Goal: Transaction & Acquisition: Purchase product/service

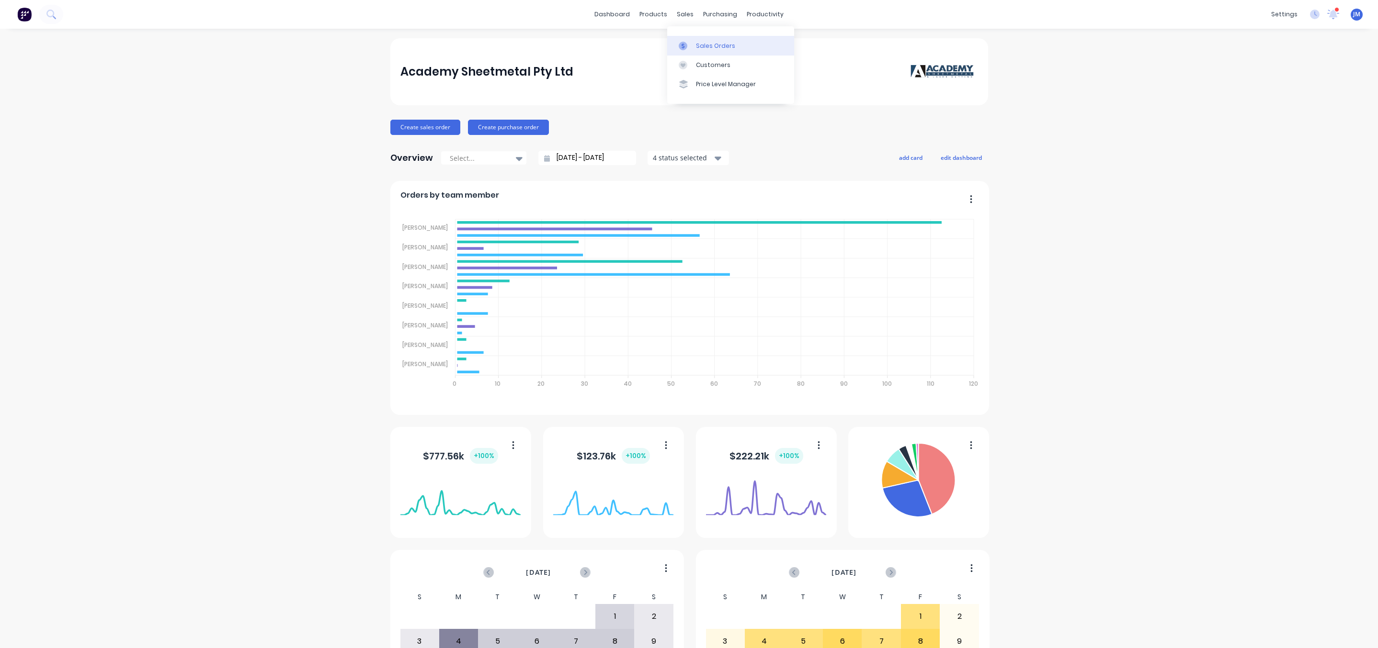
click at [688, 49] on div at bounding box center [686, 46] width 14 height 9
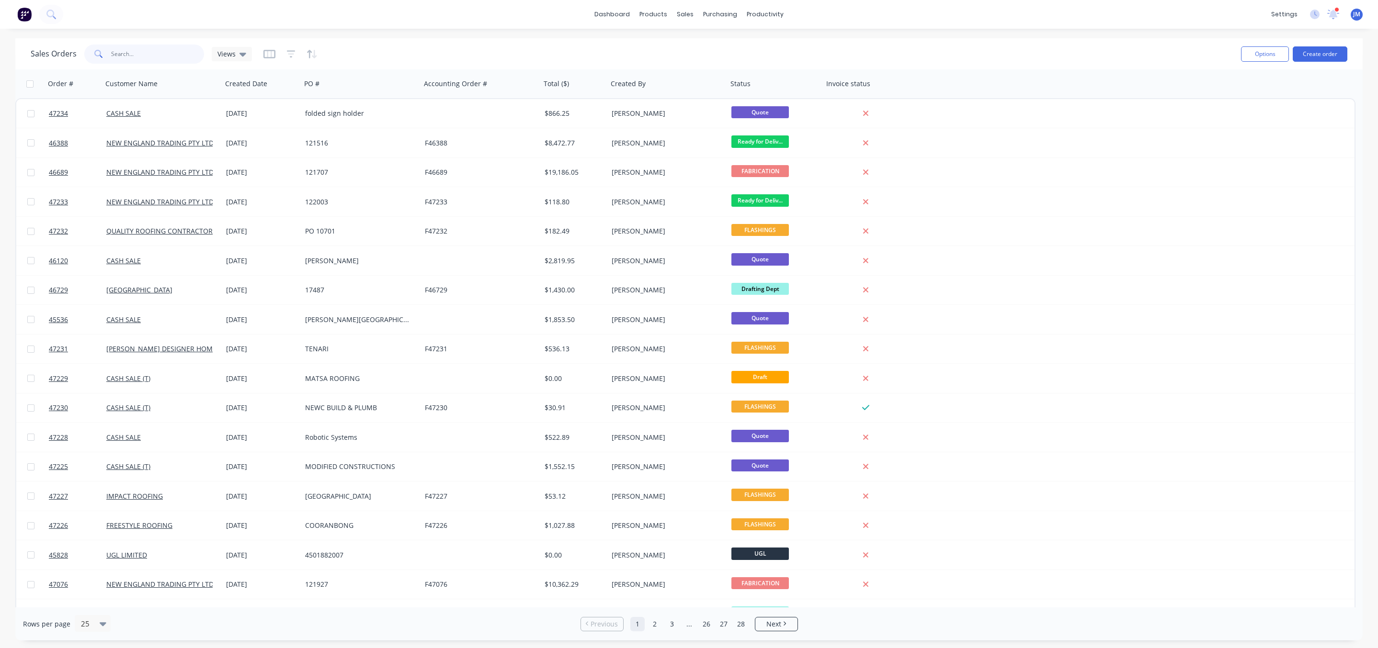
click at [161, 58] on input "text" at bounding box center [157, 54] width 93 height 19
type input "walkom"
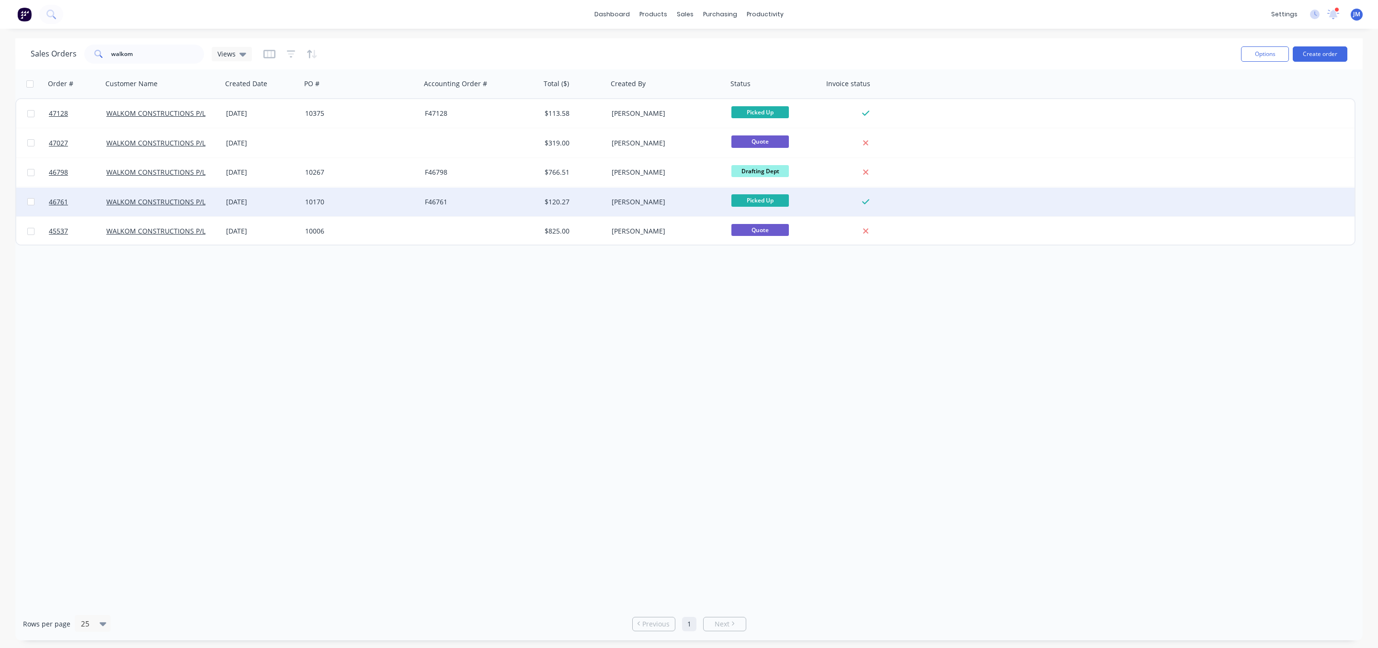
click at [360, 200] on div "10170" at bounding box center [358, 202] width 106 height 10
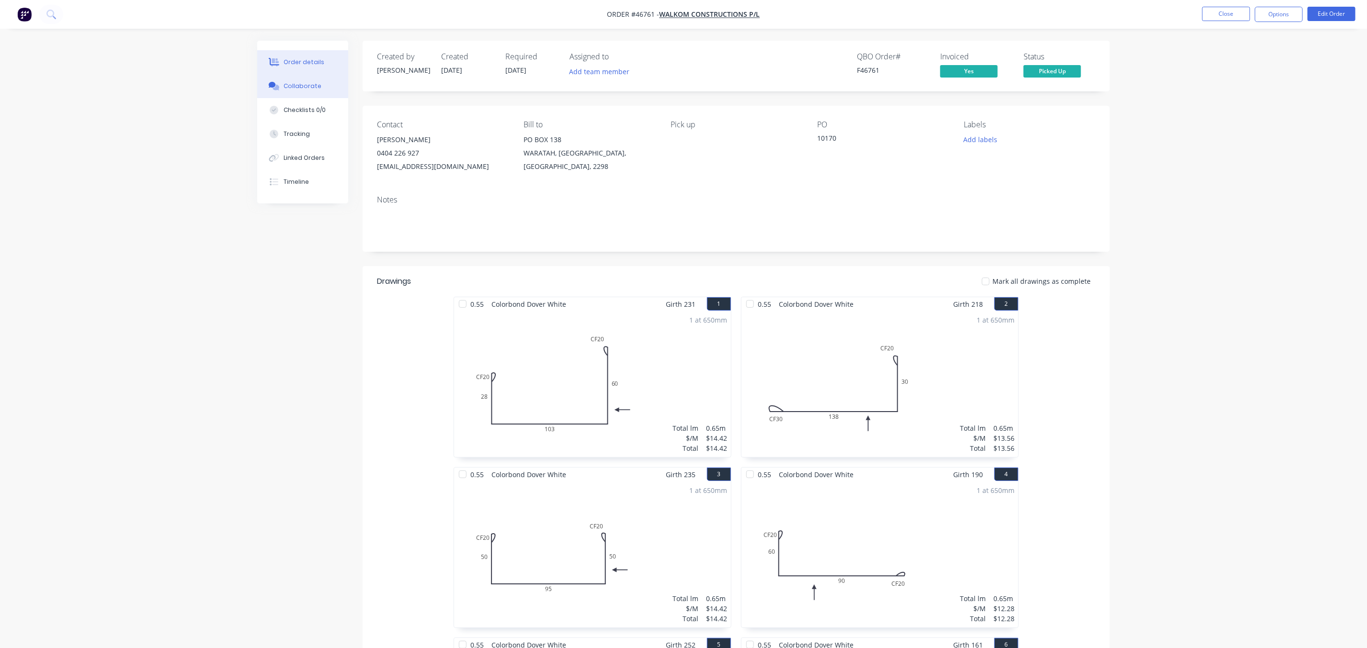
click at [278, 85] on icon at bounding box center [274, 86] width 11 height 9
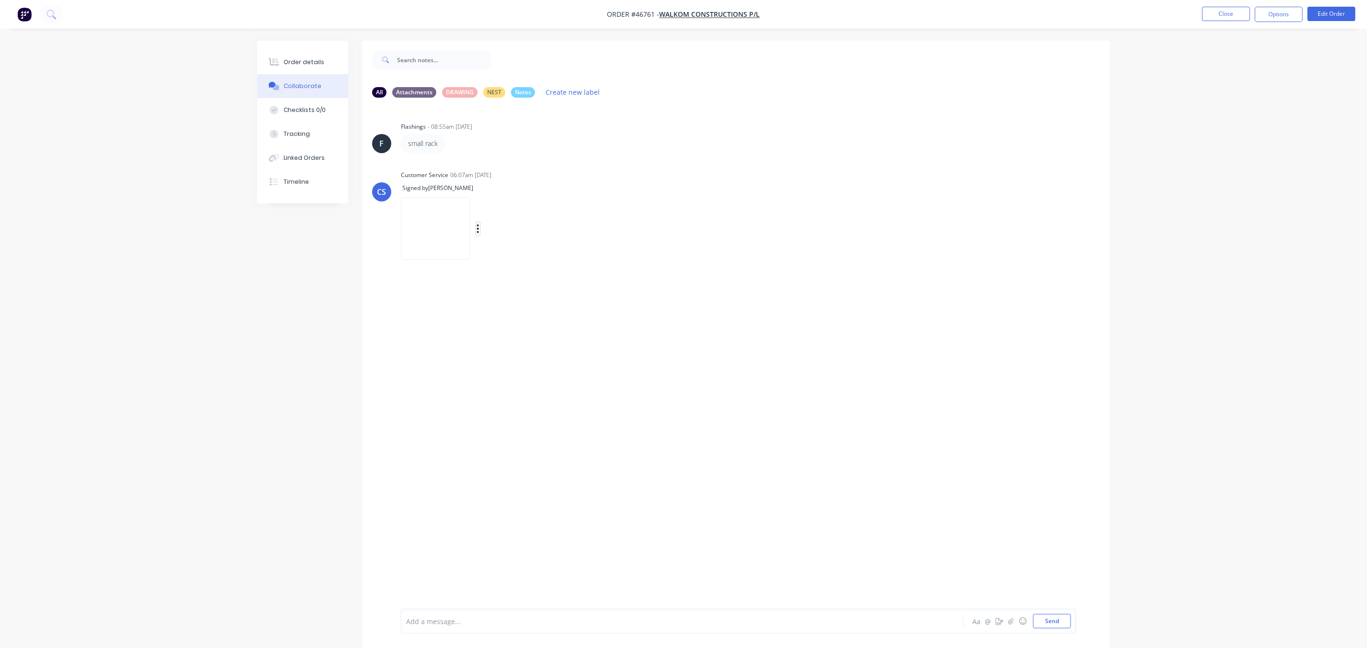
click at [479, 231] on icon "button" at bounding box center [478, 229] width 2 height 9
click at [0, 0] on button "Delete" at bounding box center [0, 0] width 0 height 0
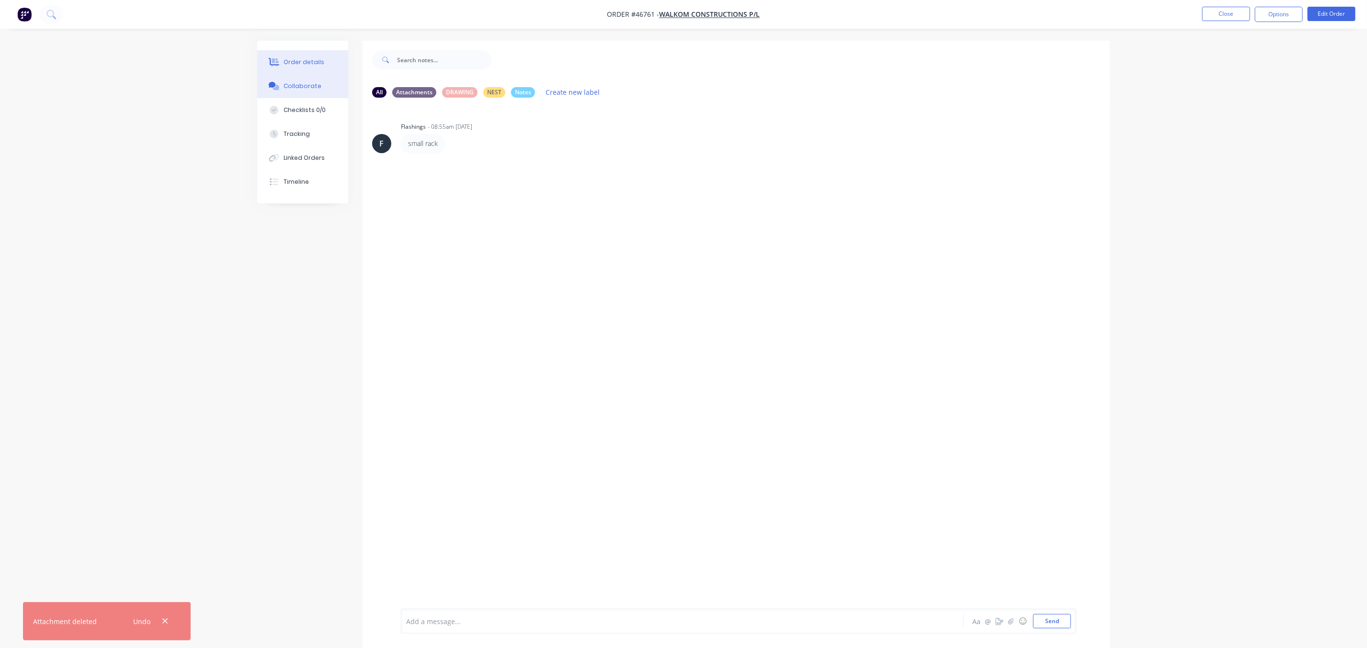
click at [285, 68] on button "Order details" at bounding box center [302, 62] width 91 height 24
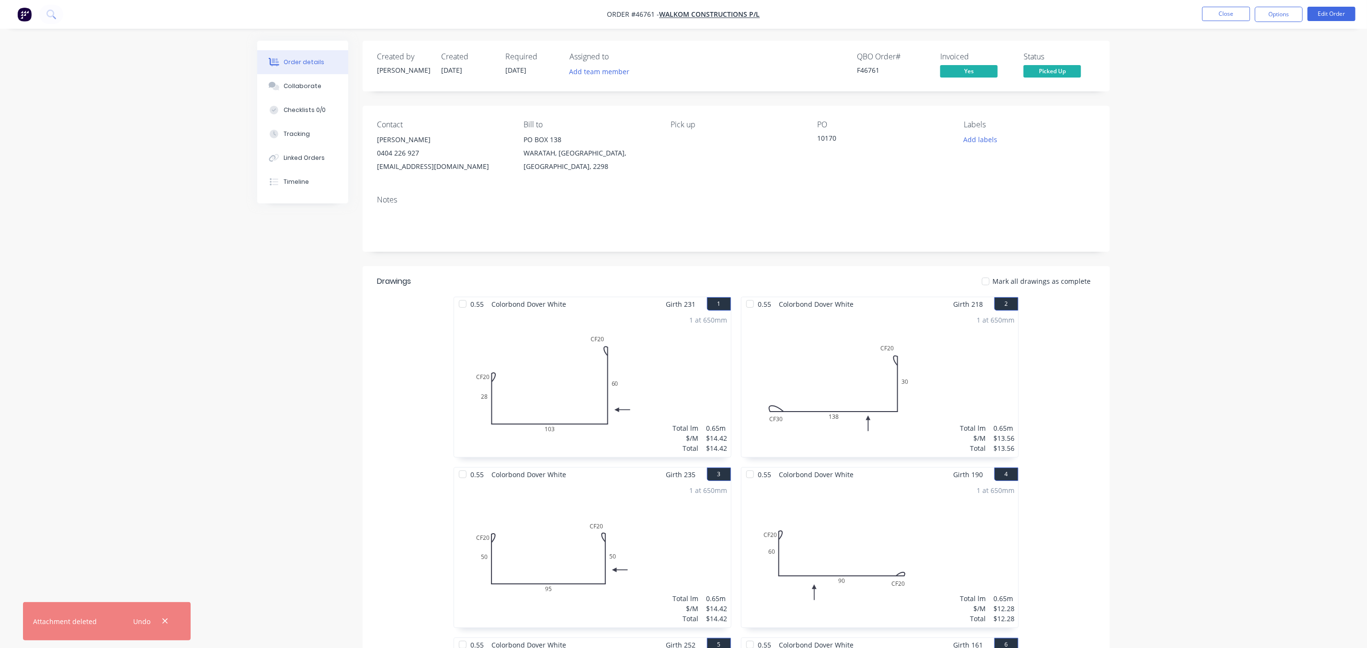
click at [1039, 78] on button "Picked Up" at bounding box center [1051, 72] width 57 height 14
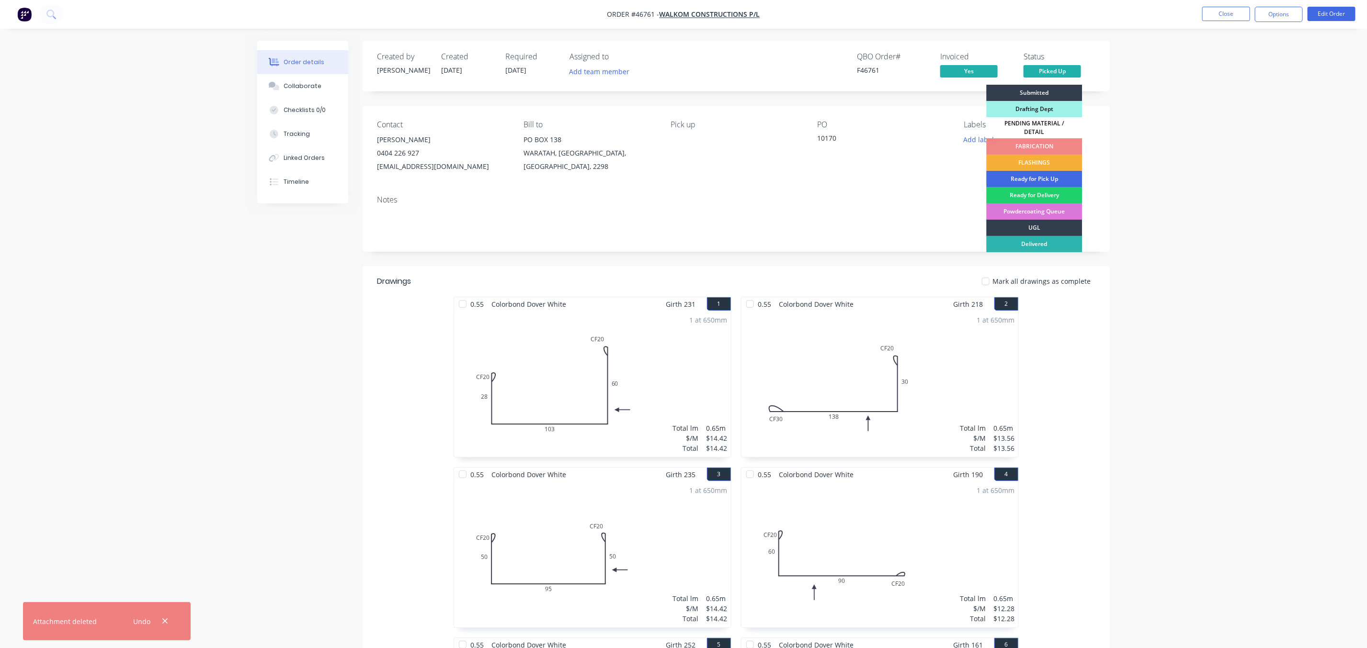
click at [1038, 174] on div "Ready for Pick Up" at bounding box center [1034, 179] width 96 height 16
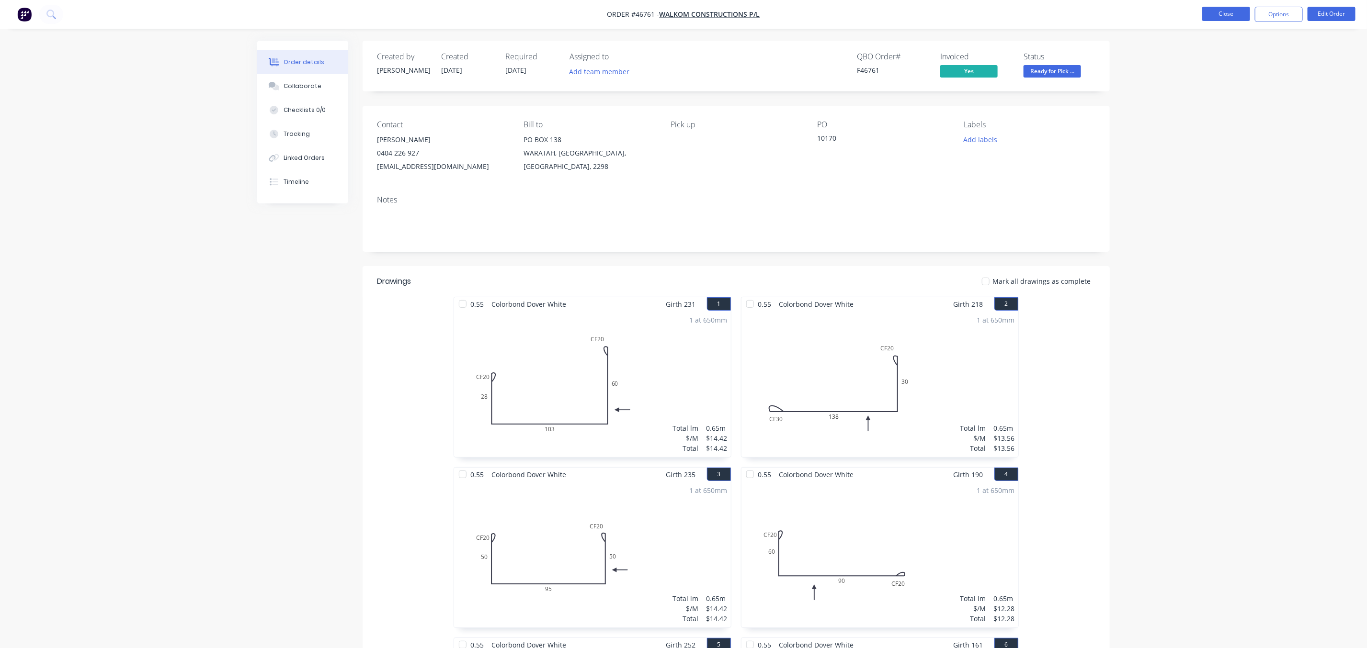
click at [1211, 9] on button "Close" at bounding box center [1226, 14] width 48 height 14
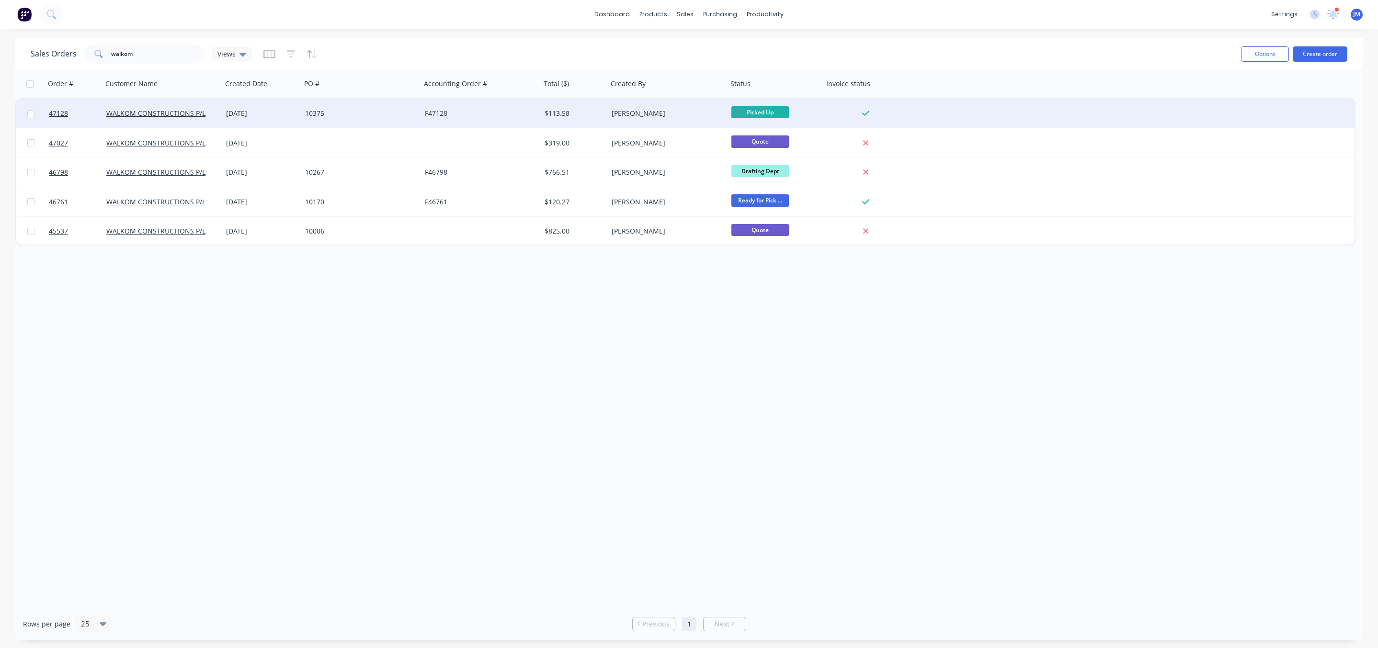
click at [775, 111] on span "Picked Up" at bounding box center [759, 112] width 57 height 12
drag, startPoint x: 618, startPoint y: 384, endPoint x: 622, endPoint y: 371, distance: 13.6
click at [618, 382] on div "Order # Customer Name Created Date PO # Accounting Order # Total ($) Created By…" at bounding box center [688, 338] width 1347 height 538
click at [312, 118] on div "10375" at bounding box center [358, 114] width 106 height 10
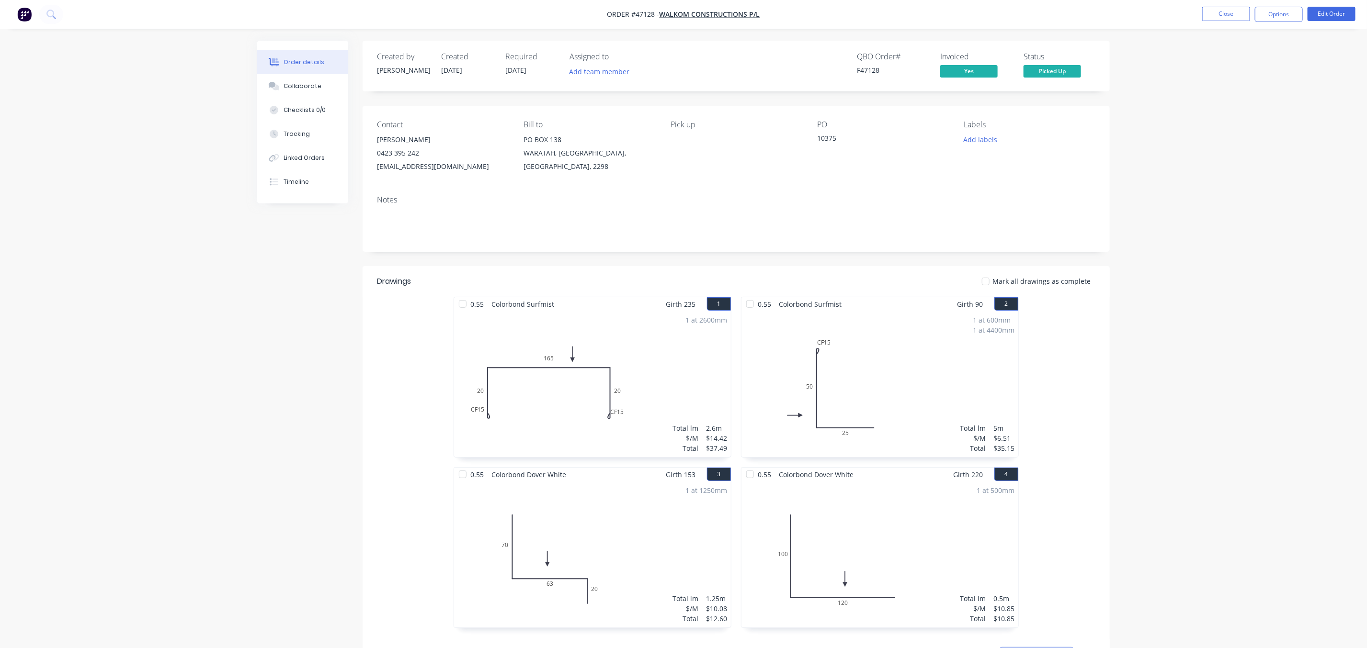
click at [1276, 23] on nav "Order #47128 - WALKOM CONSTRUCTIONS P/L Close Options Edit Order" at bounding box center [683, 14] width 1367 height 29
click at [1280, 27] on nav "Order #47128 - WALKOM CONSTRUCTIONS P/L Close Options Edit Order" at bounding box center [683, 14] width 1367 height 29
click at [1284, 19] on button "Options" at bounding box center [1279, 14] width 48 height 15
click at [1229, 114] on div "Work Order" at bounding box center [1250, 116] width 88 height 14
click at [1250, 94] on div "Without pricing" at bounding box center [1250, 97] width 88 height 14
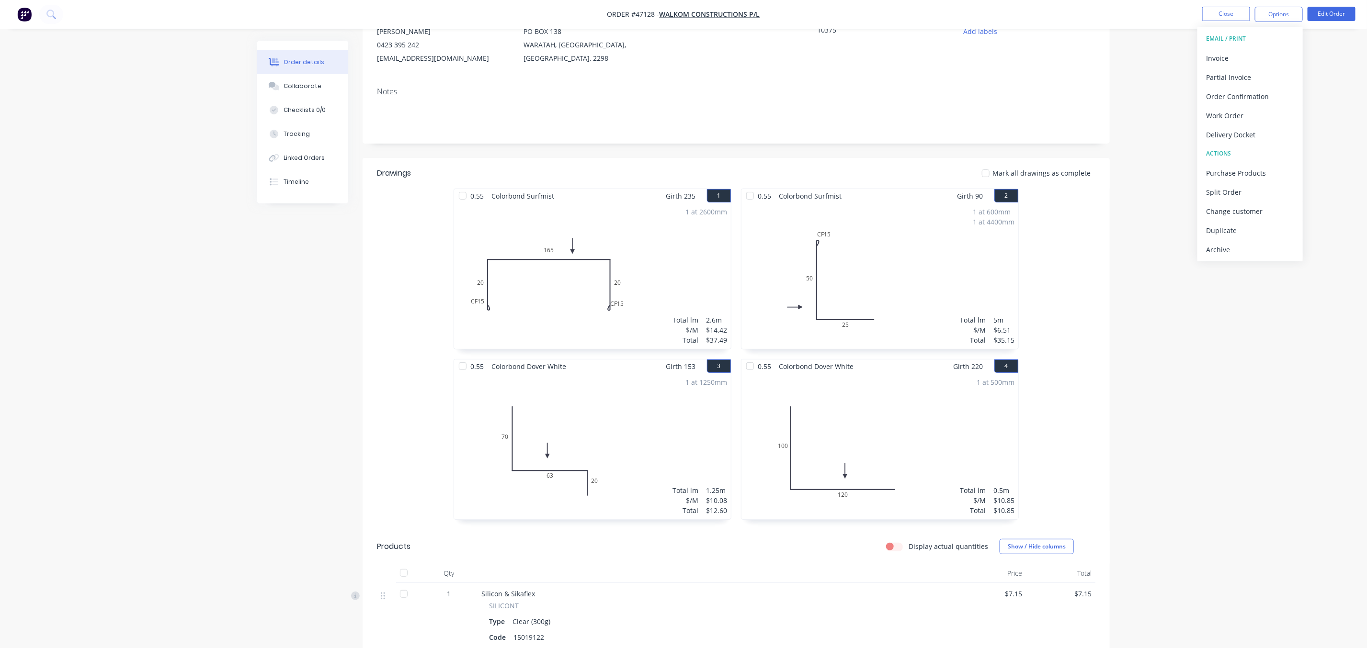
scroll to position [215, 0]
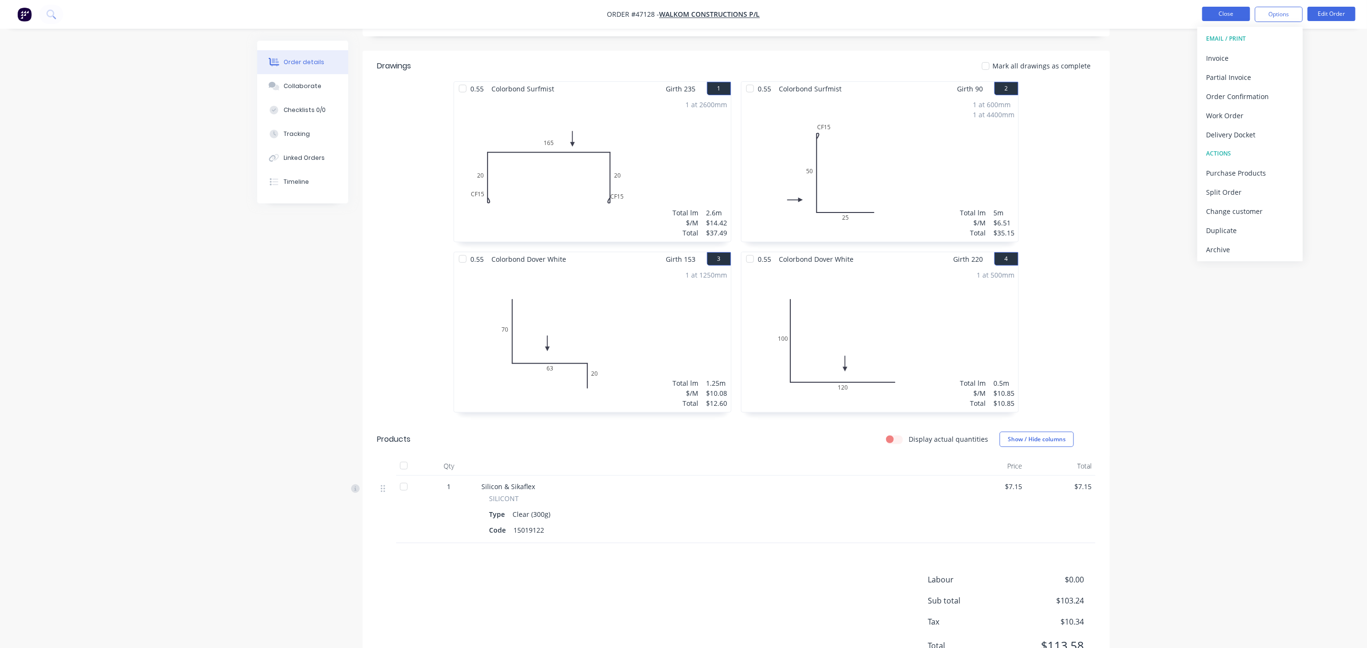
click at [1231, 16] on button "Close" at bounding box center [1226, 14] width 48 height 14
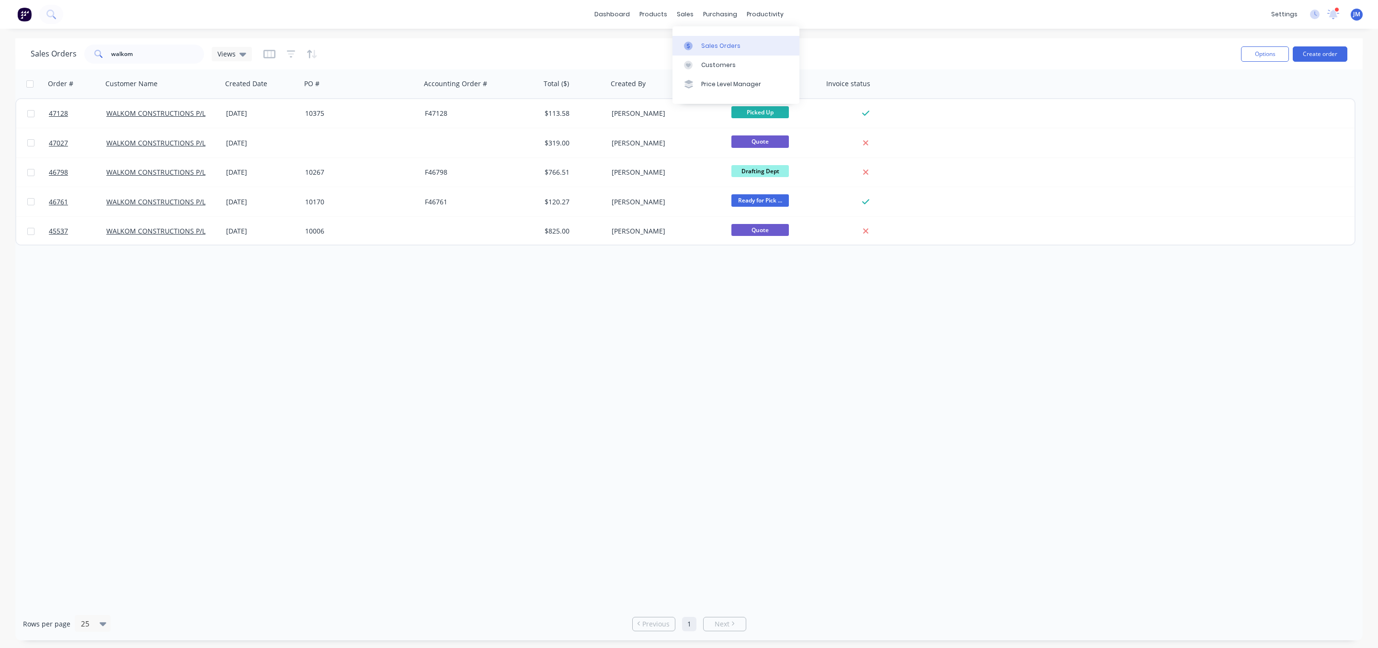
click at [693, 50] on link "Sales Orders" at bounding box center [735, 45] width 127 height 19
drag, startPoint x: 149, startPoint y: 58, endPoint x: -100, endPoint y: 72, distance: 249.9
click at [0, 72] on html "dashboard products sales purchasing productivity dashboard products Product Cat…" at bounding box center [689, 324] width 1378 height 648
type input "impact"
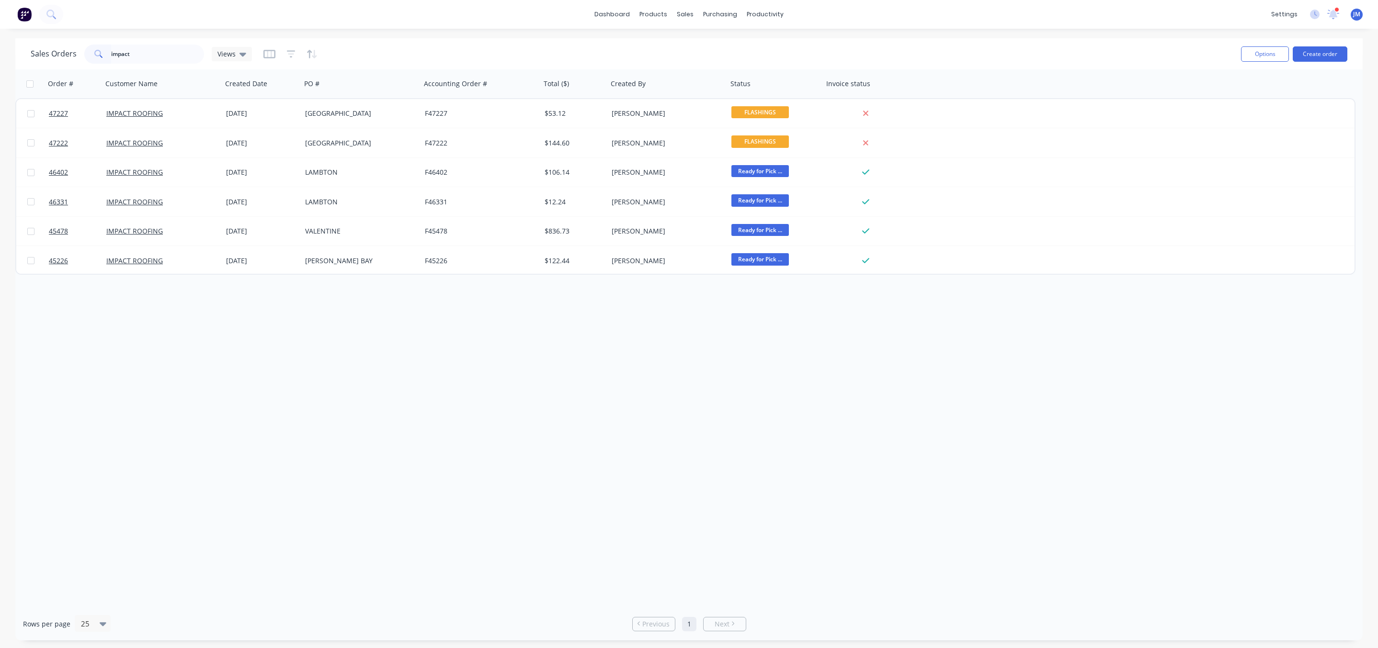
click at [312, 59] on button "button" at bounding box center [311, 53] width 11 height 15
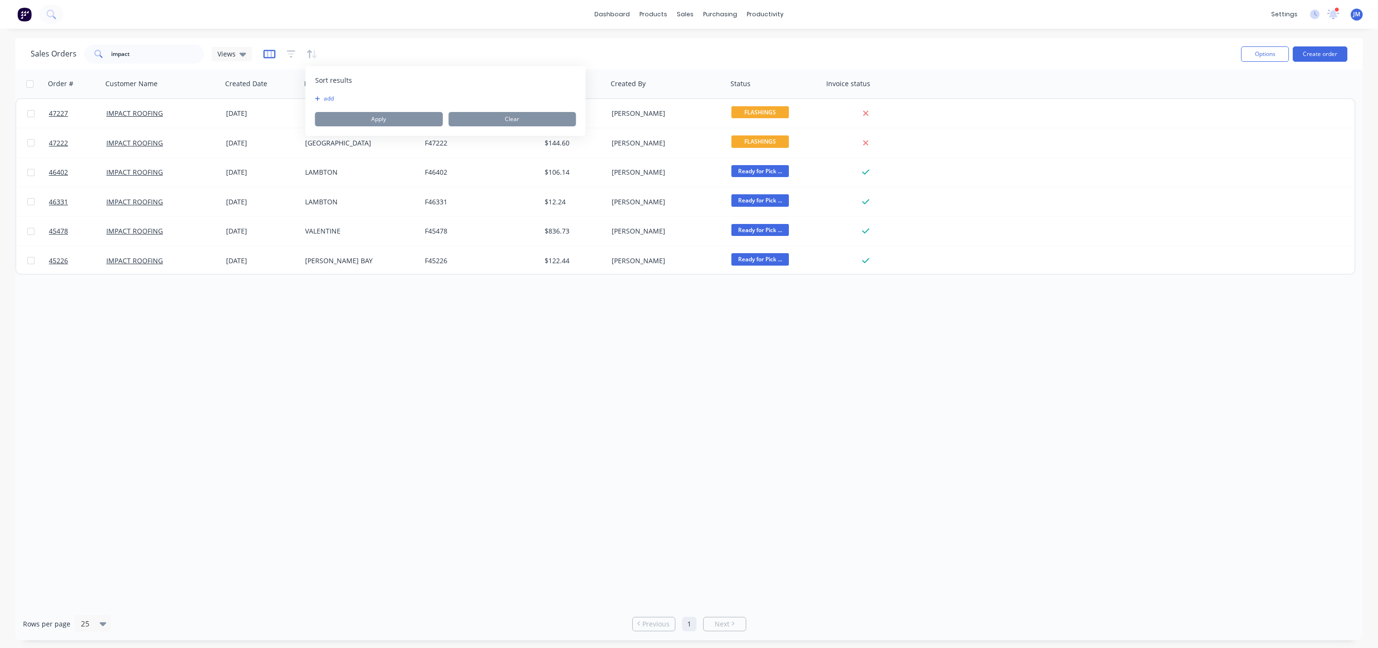
click at [272, 52] on icon "button" at bounding box center [269, 54] width 12 height 10
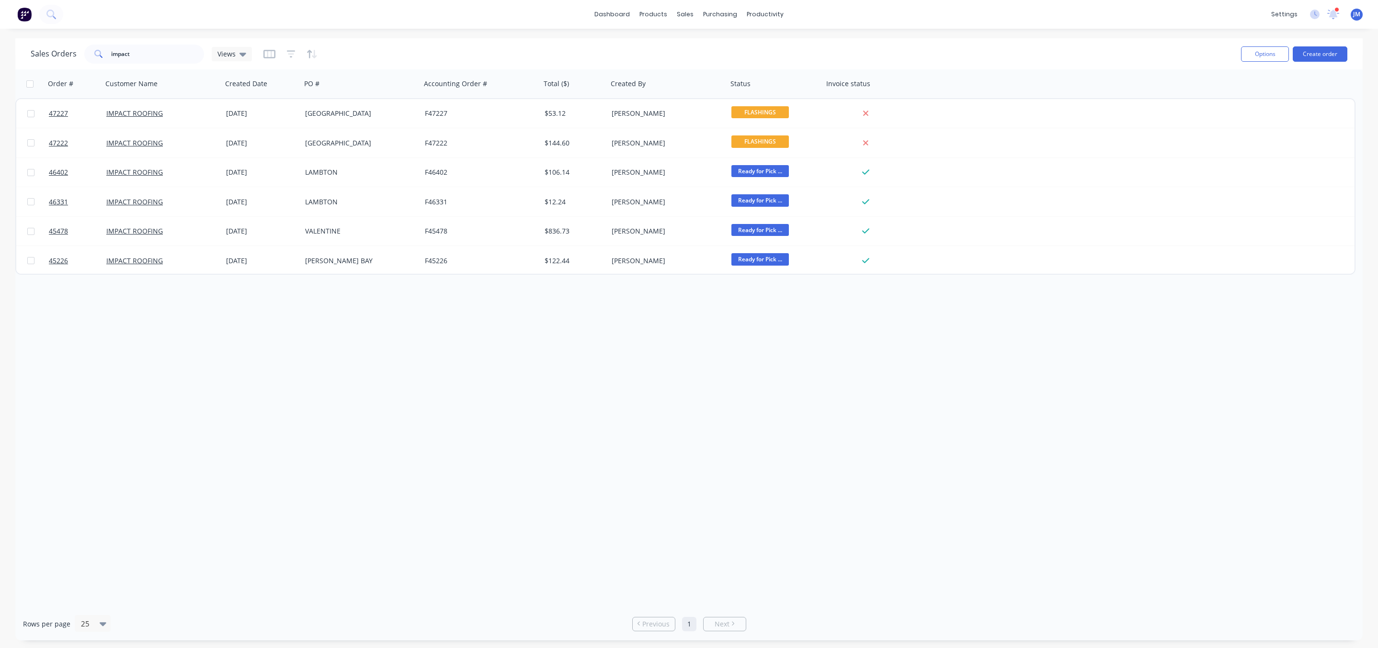
click at [295, 53] on div at bounding box center [290, 53] width 54 height 15
click at [287, 59] on button "button" at bounding box center [291, 53] width 9 height 15
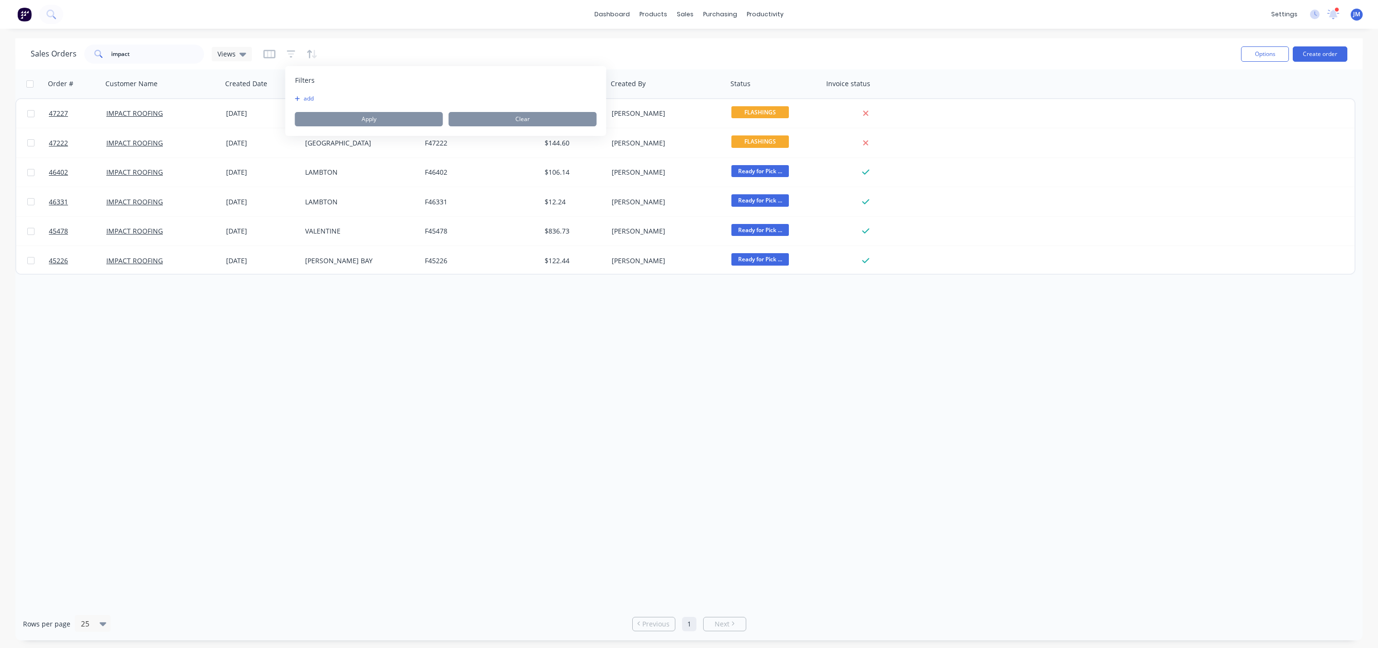
click at [316, 53] on div "Sales Orders impact Views" at bounding box center [632, 53] width 1202 height 23
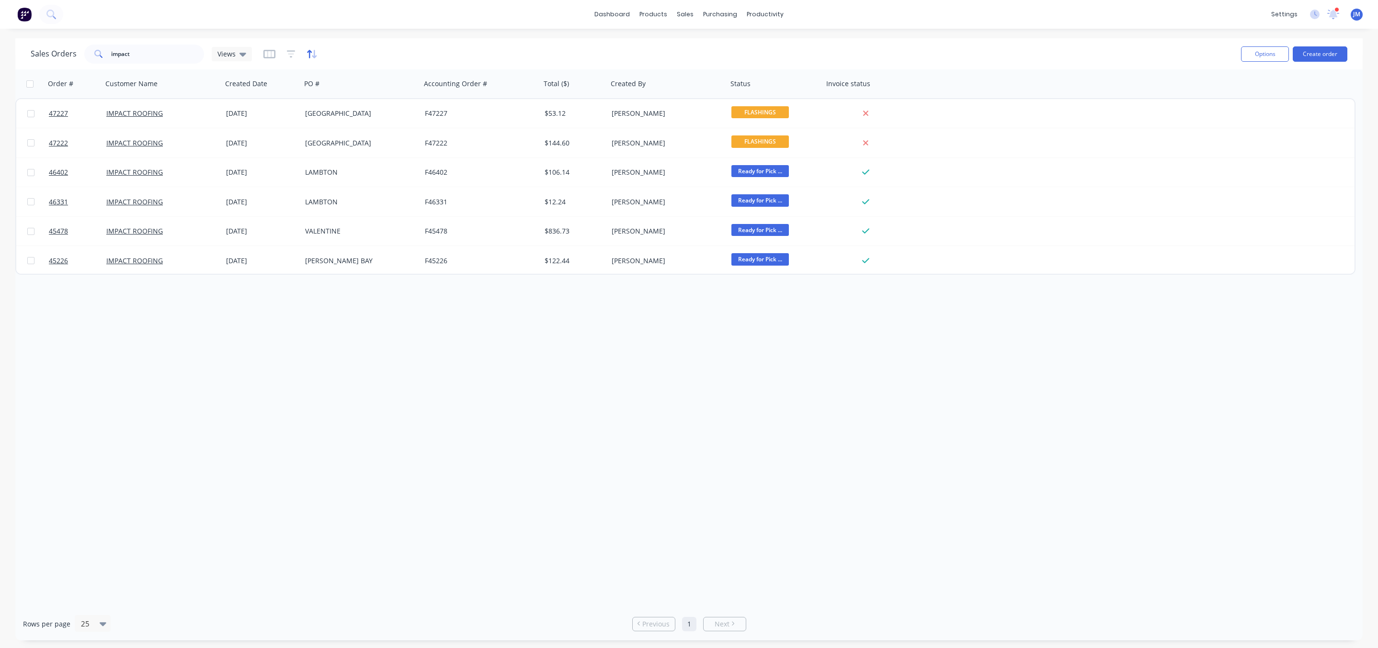
click at [307, 52] on icon "button" at bounding box center [309, 54] width 5 height 8
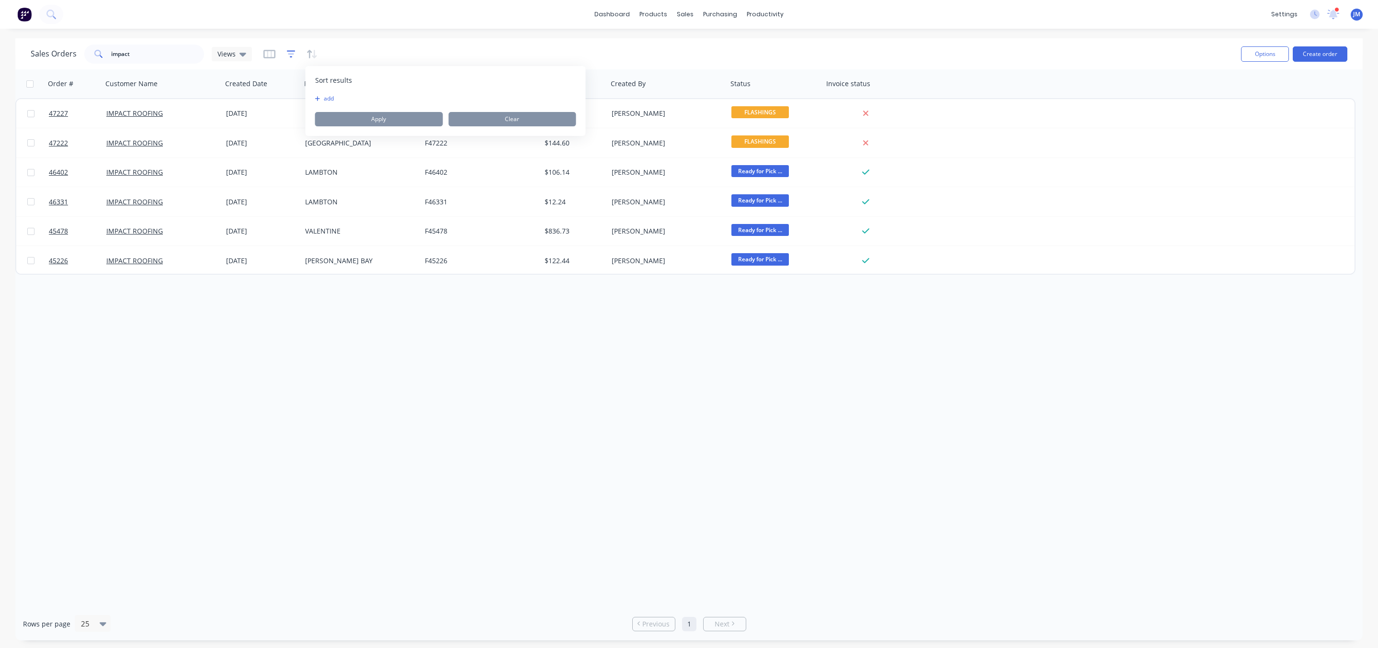
click at [289, 57] on icon "button" at bounding box center [291, 53] width 9 height 7
click at [302, 95] on div "Filters add Apply Clear" at bounding box center [445, 101] width 321 height 70
click at [302, 95] on button "add" at bounding box center [307, 99] width 24 height 8
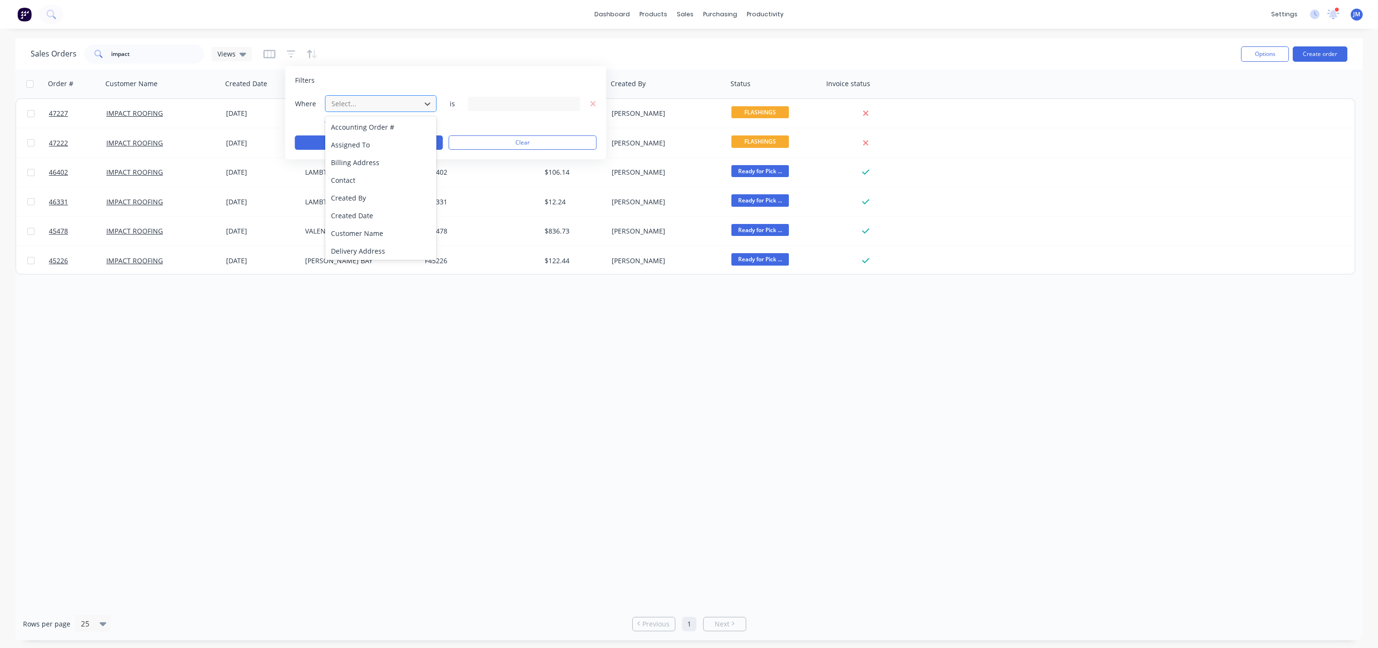
click at [363, 101] on div at bounding box center [373, 104] width 86 height 12
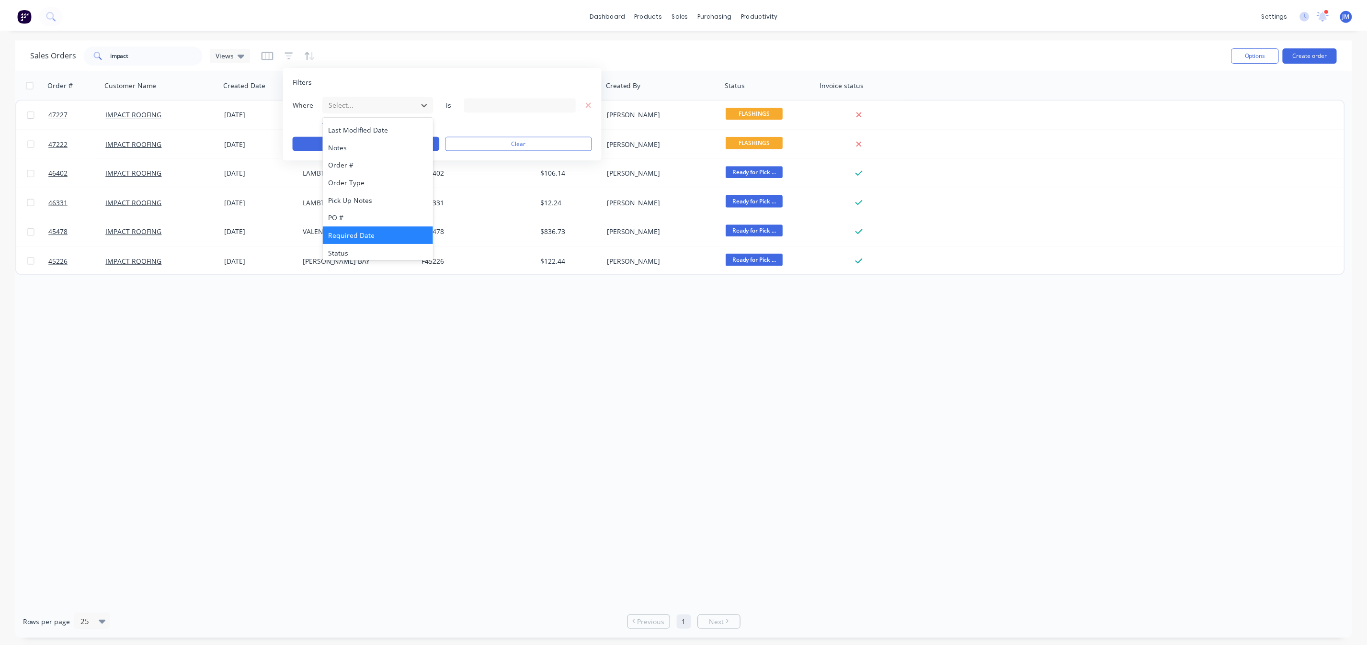
scroll to position [232, 0]
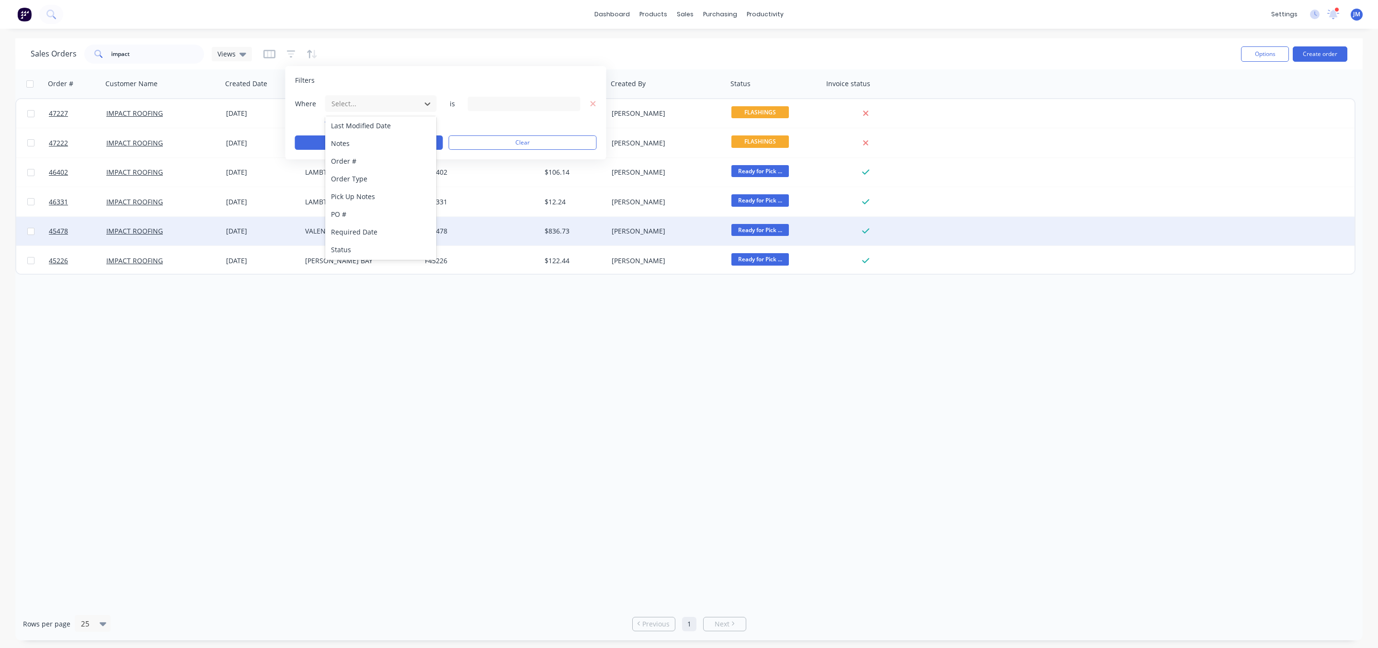
drag, startPoint x: 368, startPoint y: 250, endPoint x: 382, endPoint y: 228, distance: 25.9
click at [367, 250] on div "Status" at bounding box center [380, 250] width 111 height 18
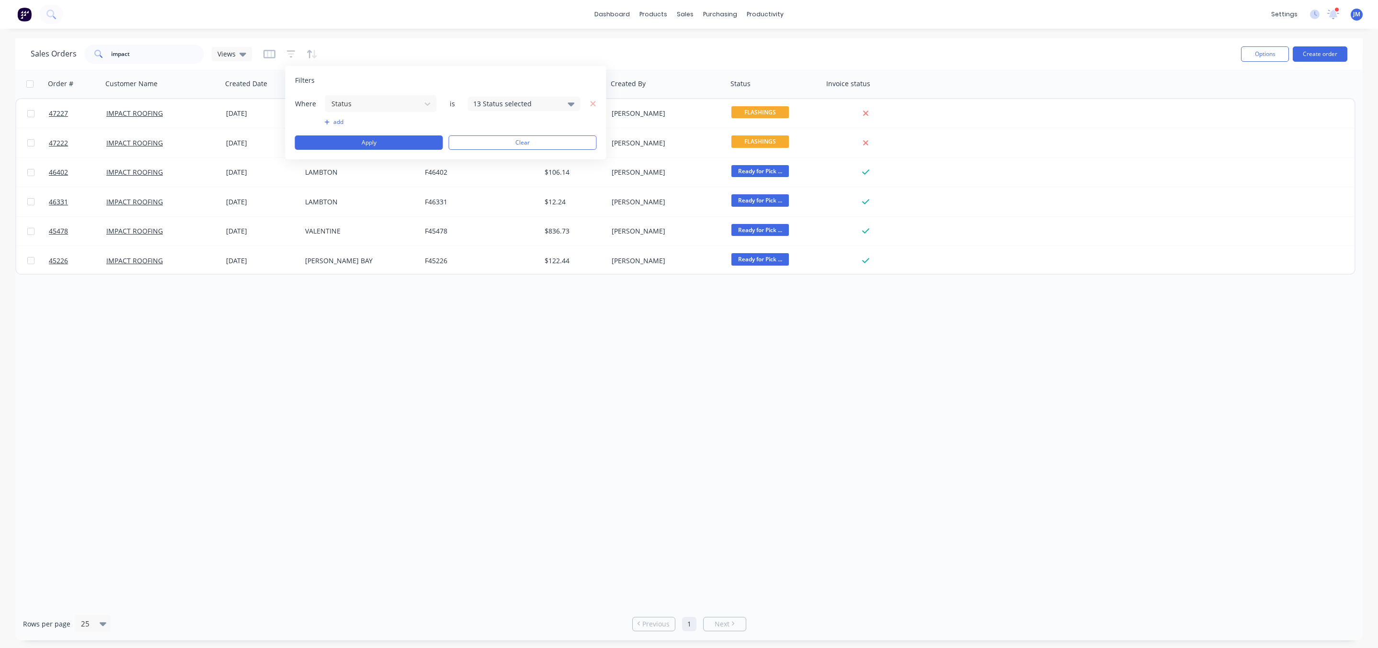
click at [489, 108] on div "13 Status selected" at bounding box center [516, 104] width 87 height 10
click at [500, 155] on div "All" at bounding box center [554, 157] width 115 height 10
click at [363, 142] on button "Apply" at bounding box center [369, 143] width 148 height 14
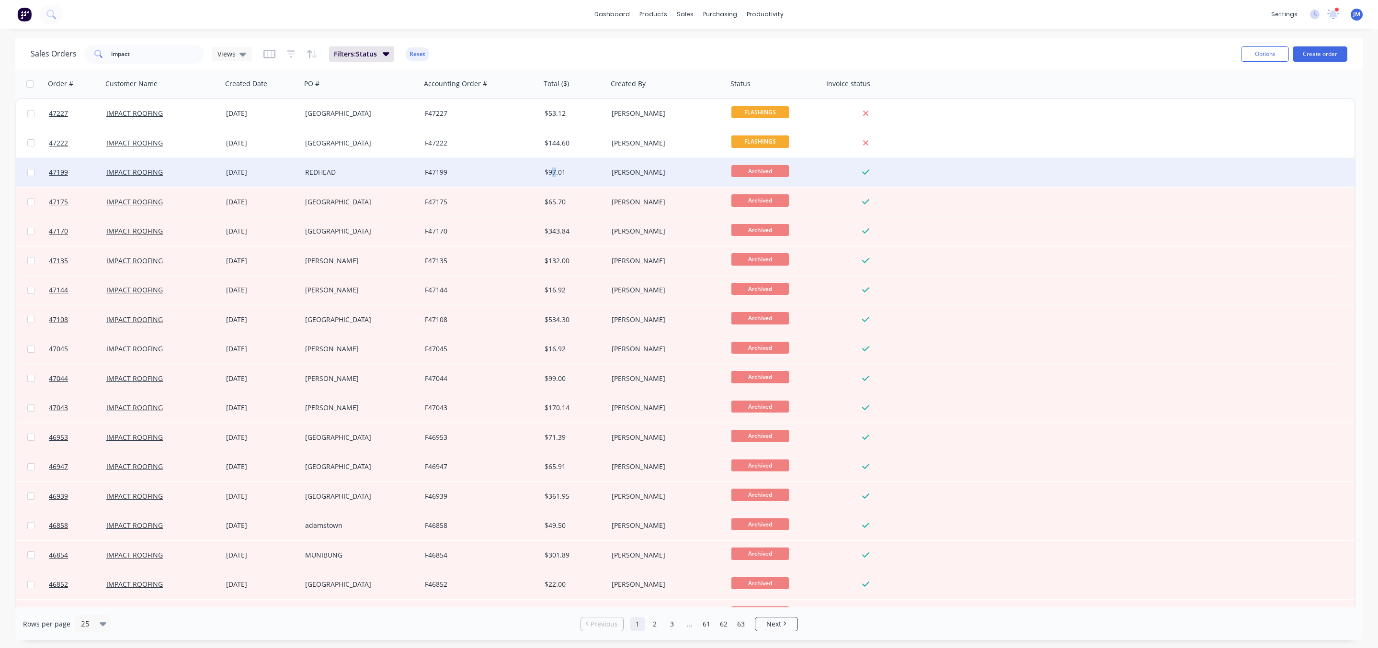
click at [552, 185] on div "$97.01" at bounding box center [574, 172] width 67 height 29
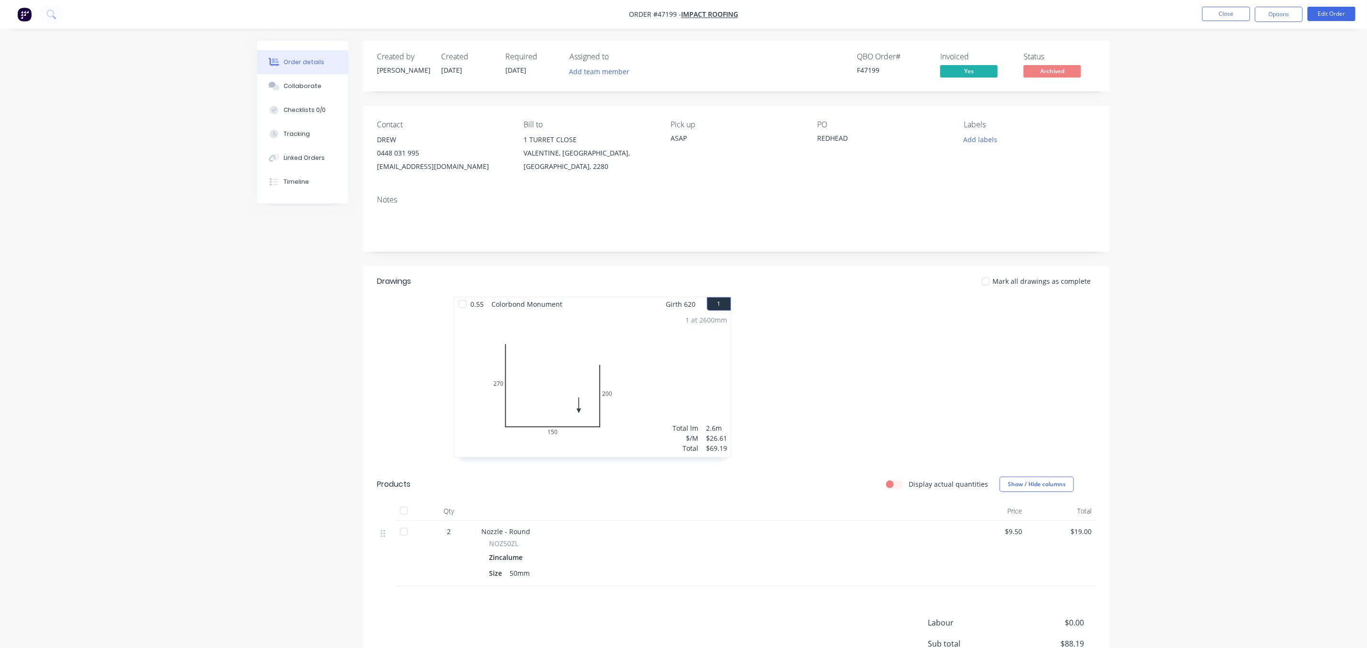
click at [301, 73] on button "Order details" at bounding box center [302, 62] width 91 height 24
click at [288, 96] on button "Collaborate" at bounding box center [302, 86] width 91 height 24
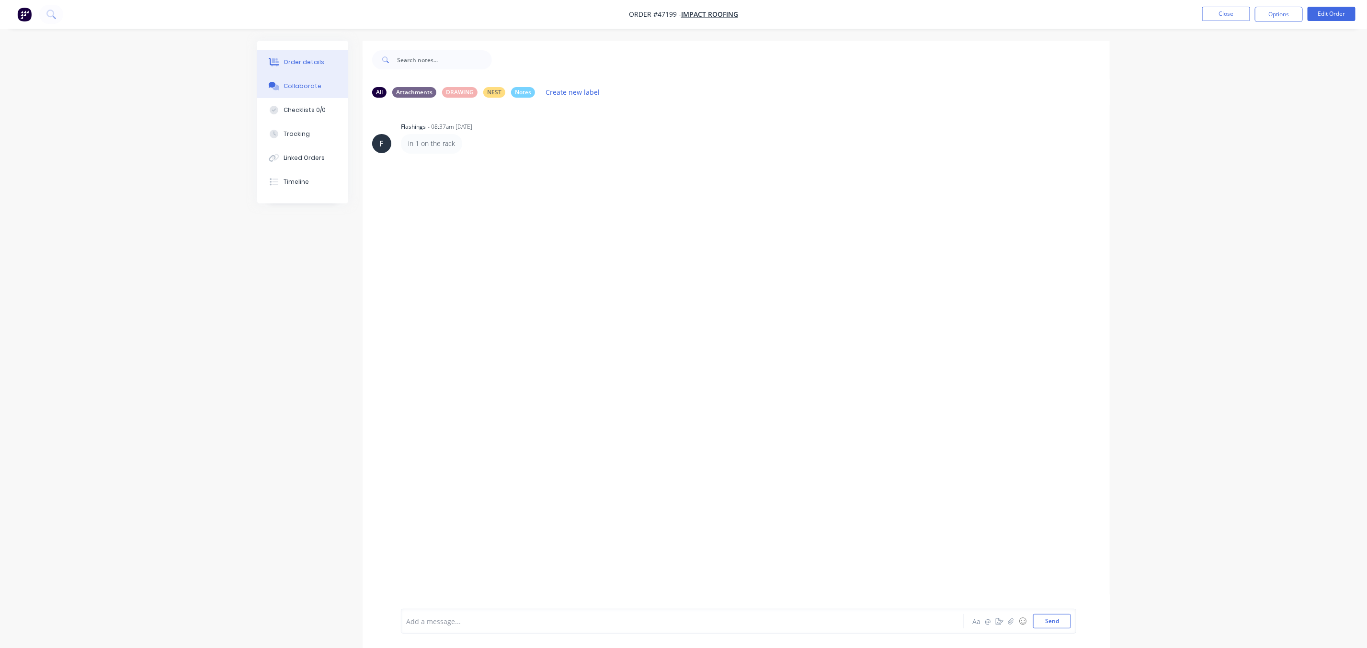
click at [305, 67] on button "Order details" at bounding box center [302, 62] width 91 height 24
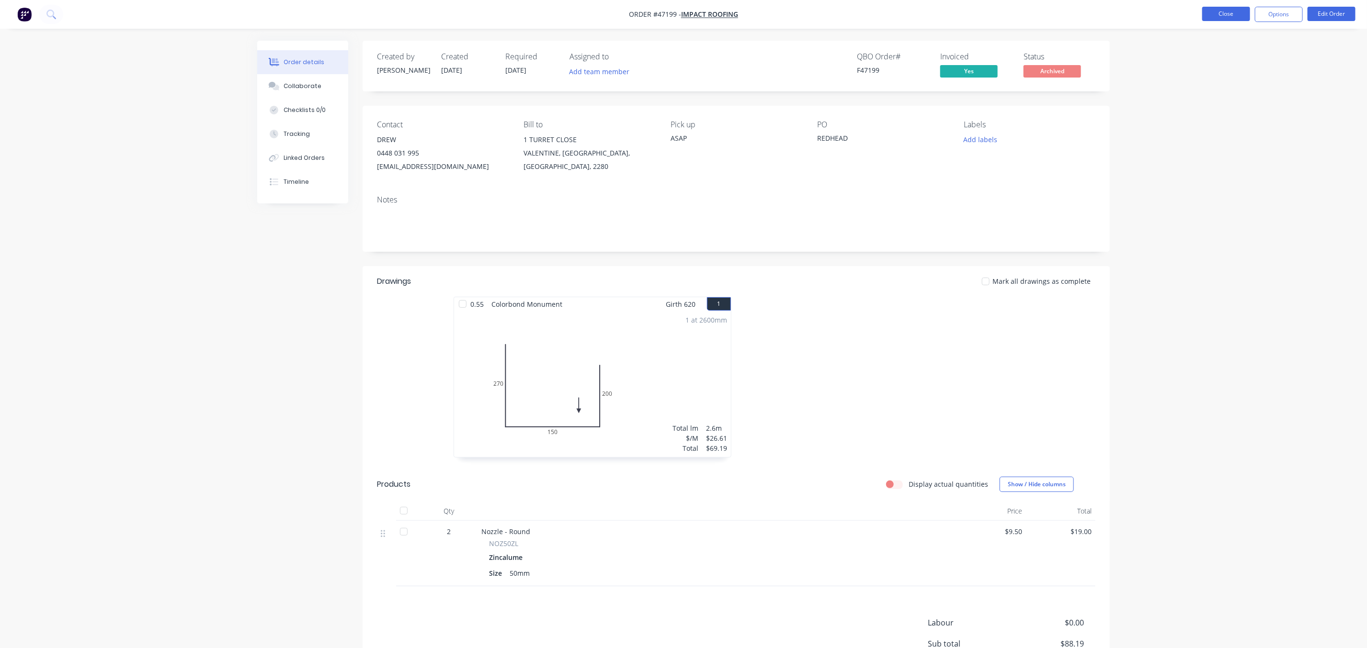
click at [1229, 24] on nav "Order #47199 - IMPACT ROOFING Close Options Edit Order" at bounding box center [683, 14] width 1367 height 29
click at [1223, 19] on button "Close" at bounding box center [1226, 14] width 48 height 14
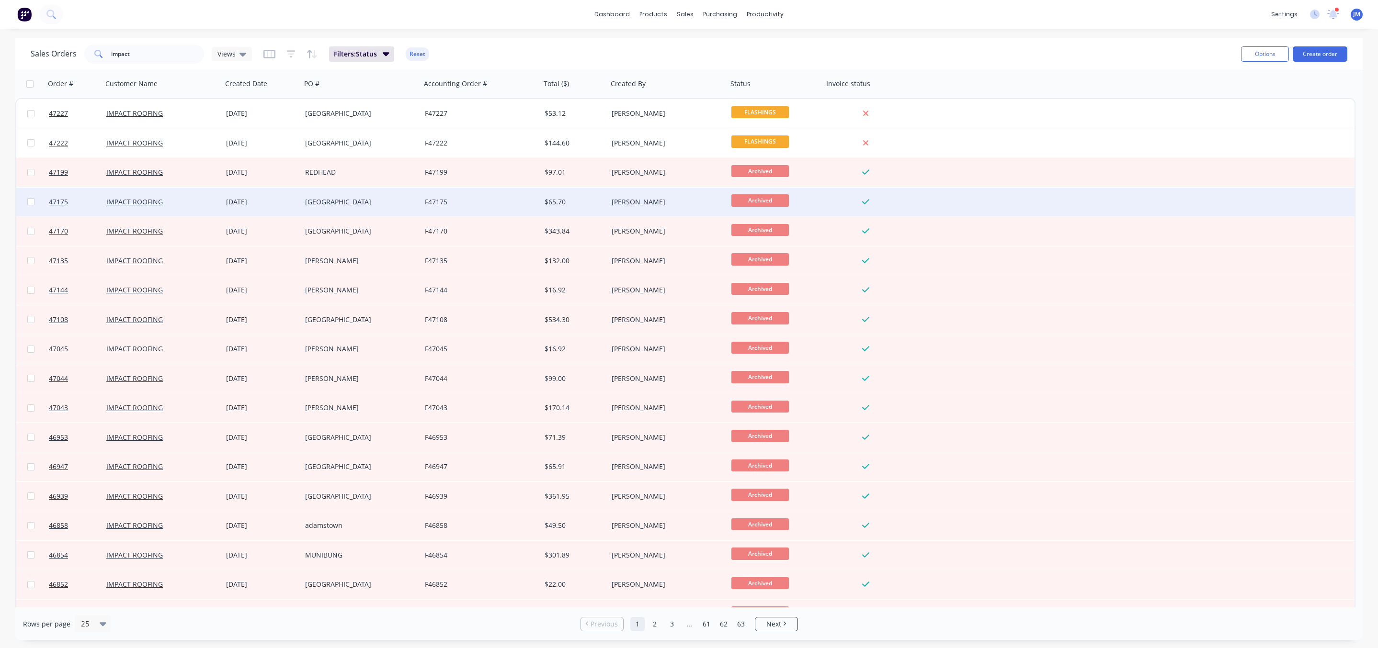
click at [281, 206] on div "22 Aug 2025" at bounding box center [261, 202] width 71 height 10
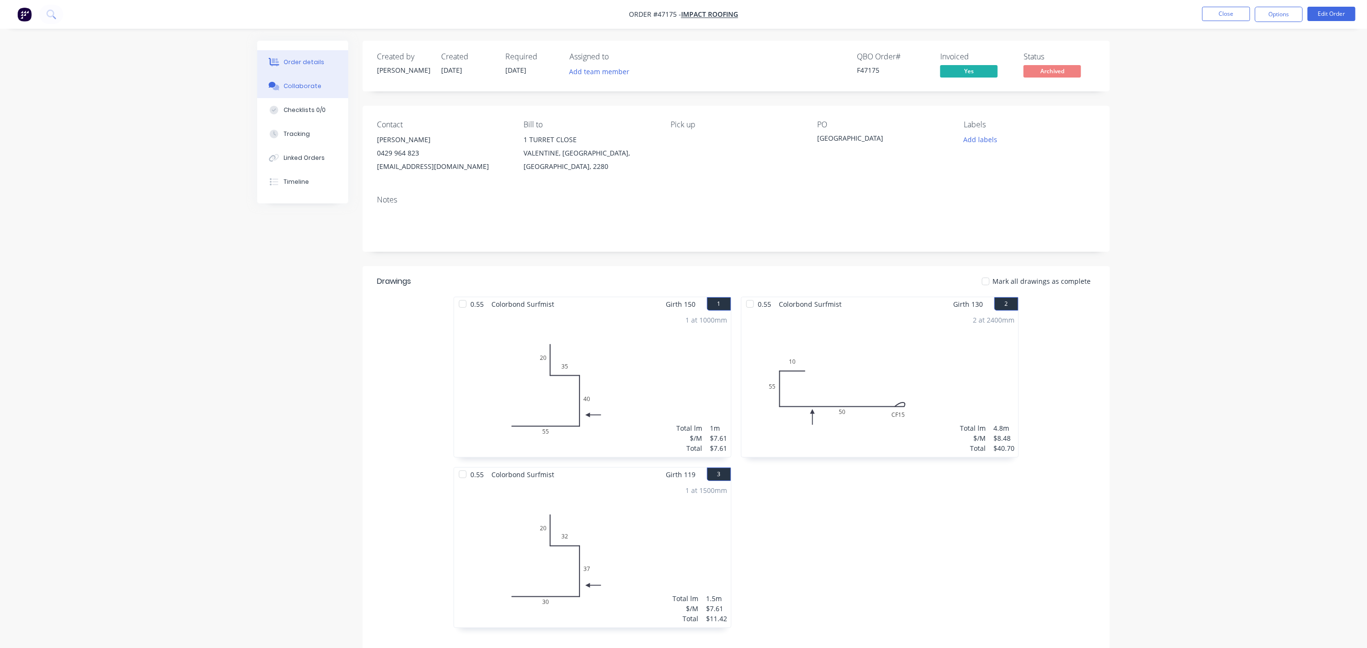
click at [284, 84] on div "Collaborate" at bounding box center [303, 86] width 38 height 9
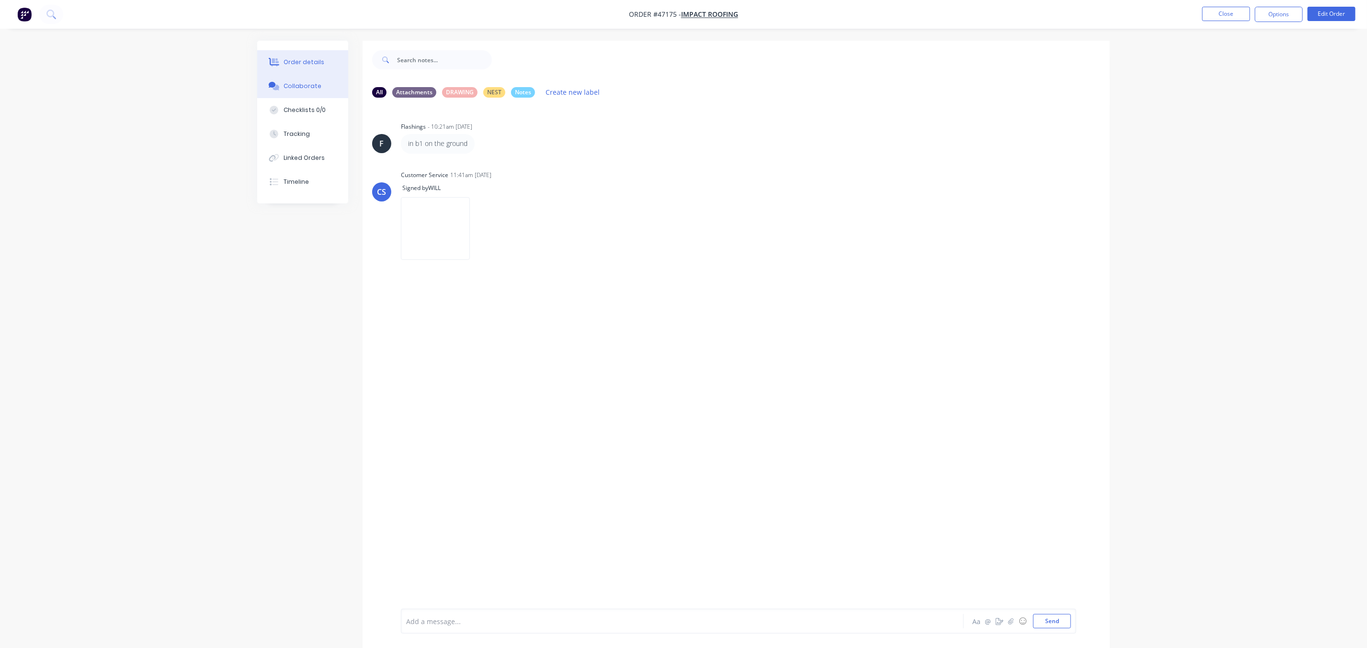
click at [298, 65] on div "Order details" at bounding box center [304, 62] width 41 height 9
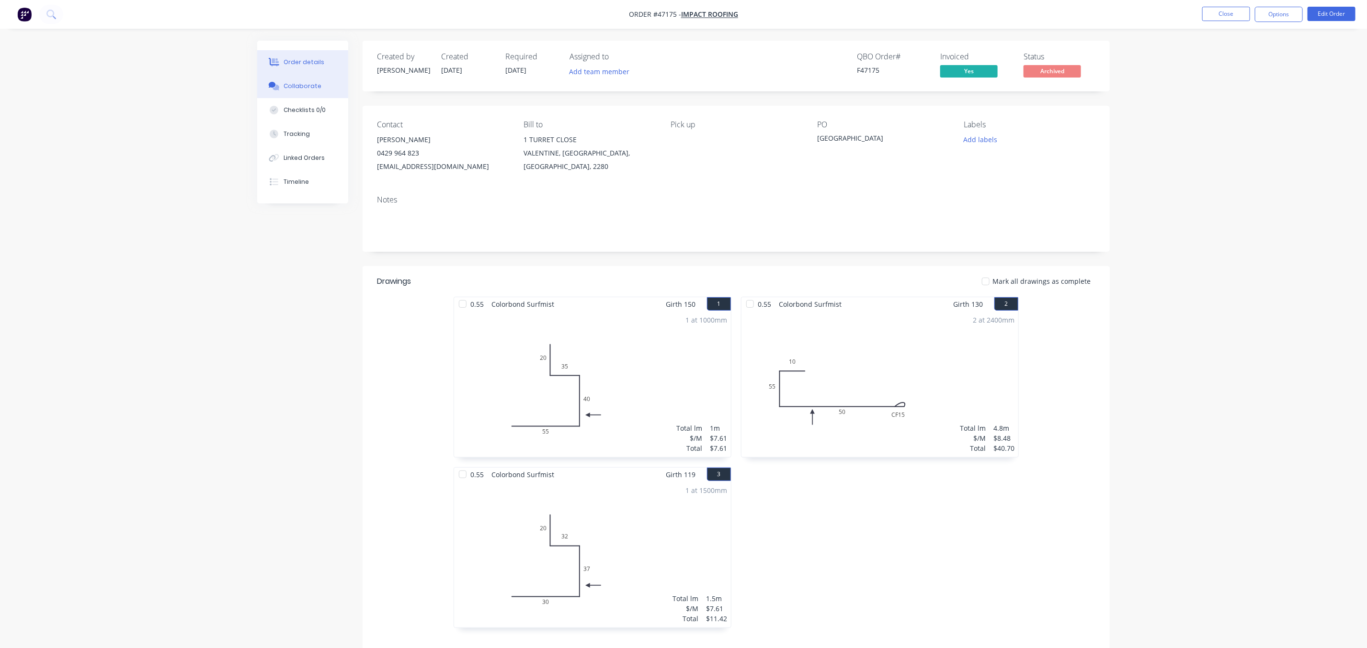
click at [296, 88] on div "Collaborate" at bounding box center [303, 86] width 38 height 9
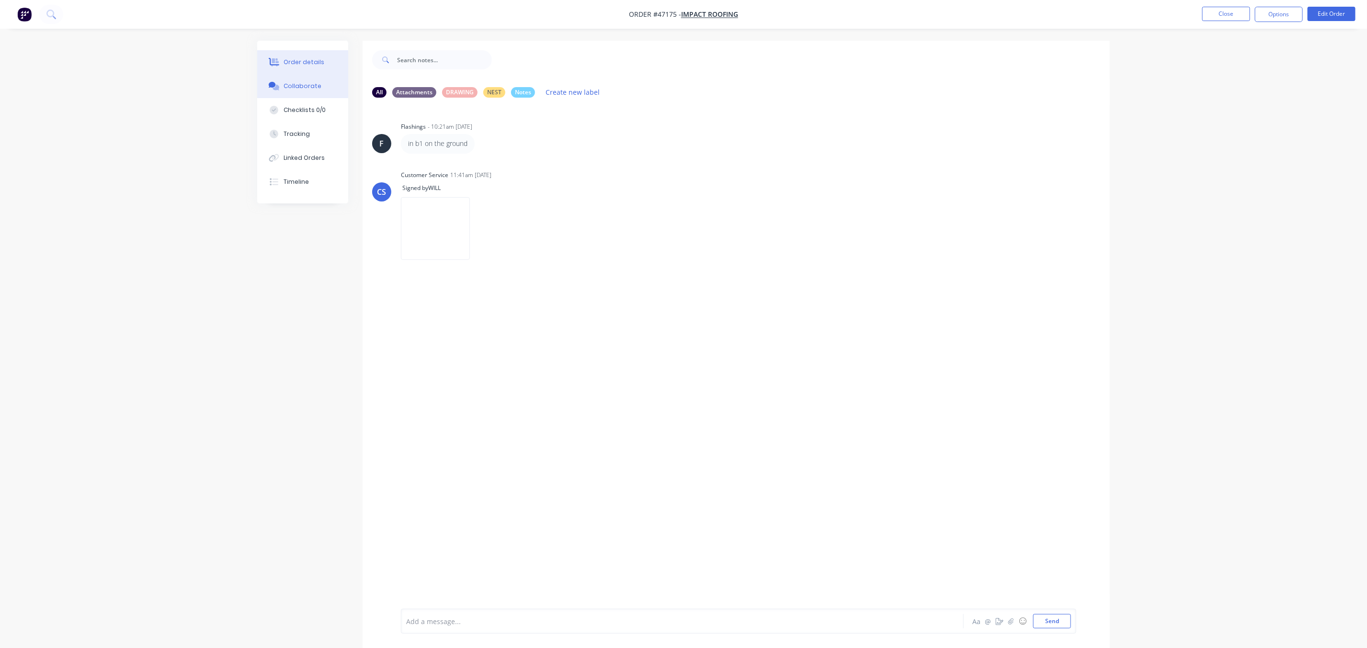
click at [303, 62] on div "Order details" at bounding box center [304, 62] width 41 height 9
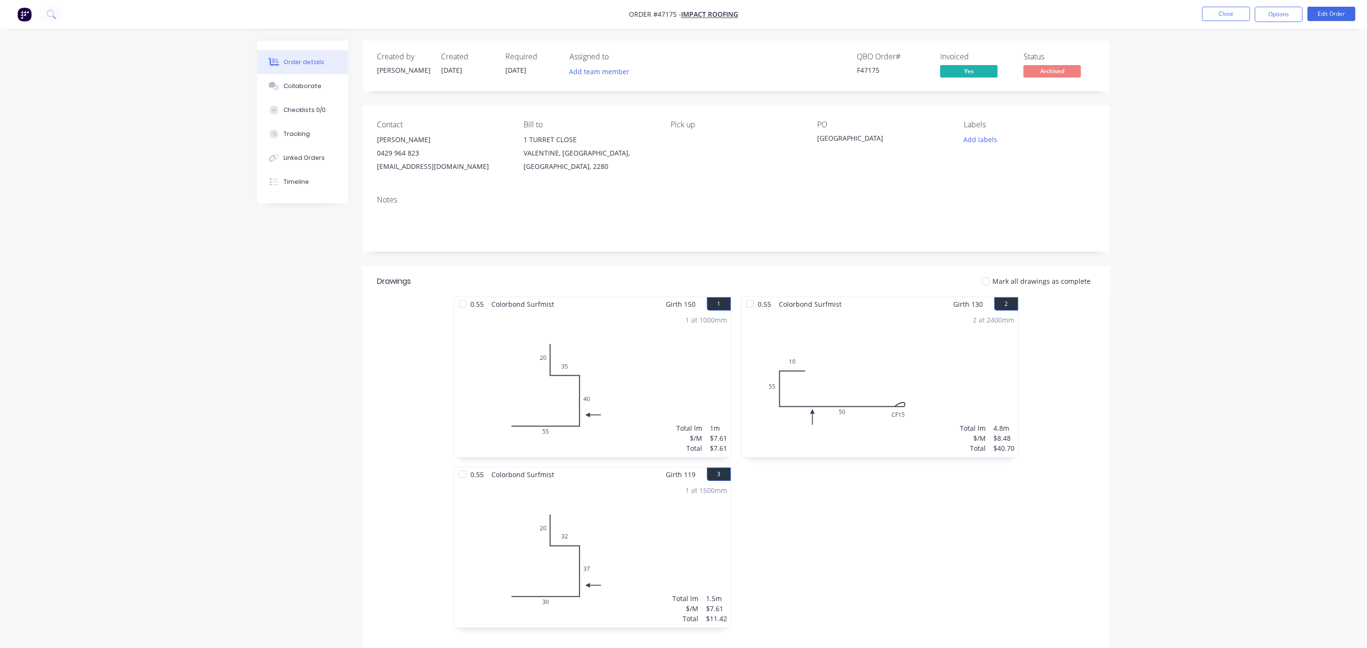
click at [275, 79] on button "Collaborate" at bounding box center [302, 86] width 91 height 24
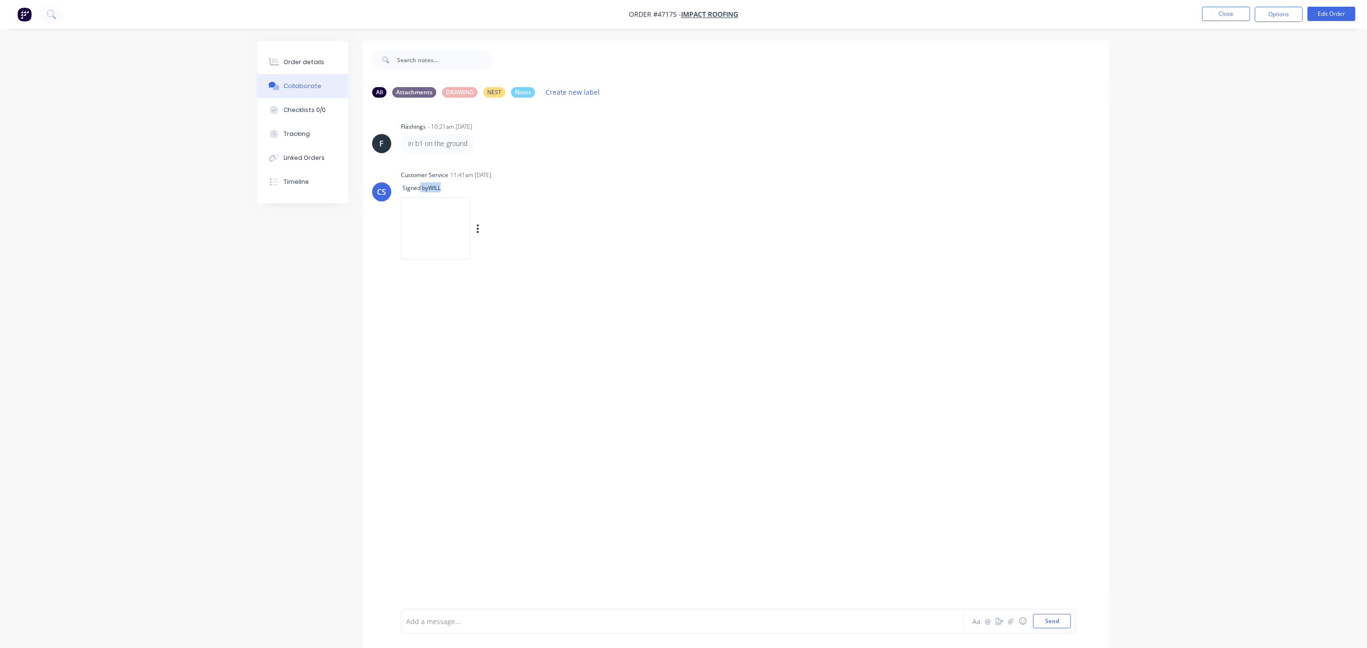
drag, startPoint x: 447, startPoint y: 189, endPoint x: 420, endPoint y: 184, distance: 27.7
click at [420, 184] on div "Signed by WILL" at bounding box center [489, 187] width 176 height 10
click at [275, 60] on icon at bounding box center [274, 62] width 11 height 9
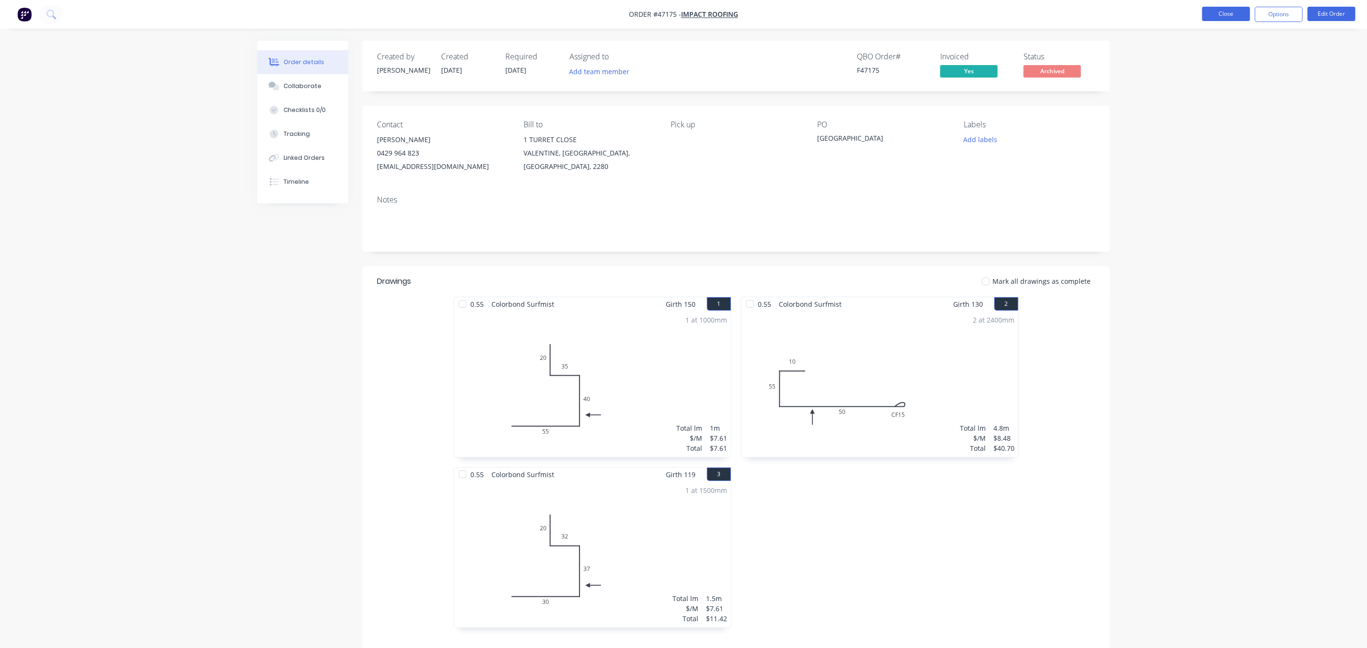
click at [1227, 15] on button "Close" at bounding box center [1226, 14] width 48 height 14
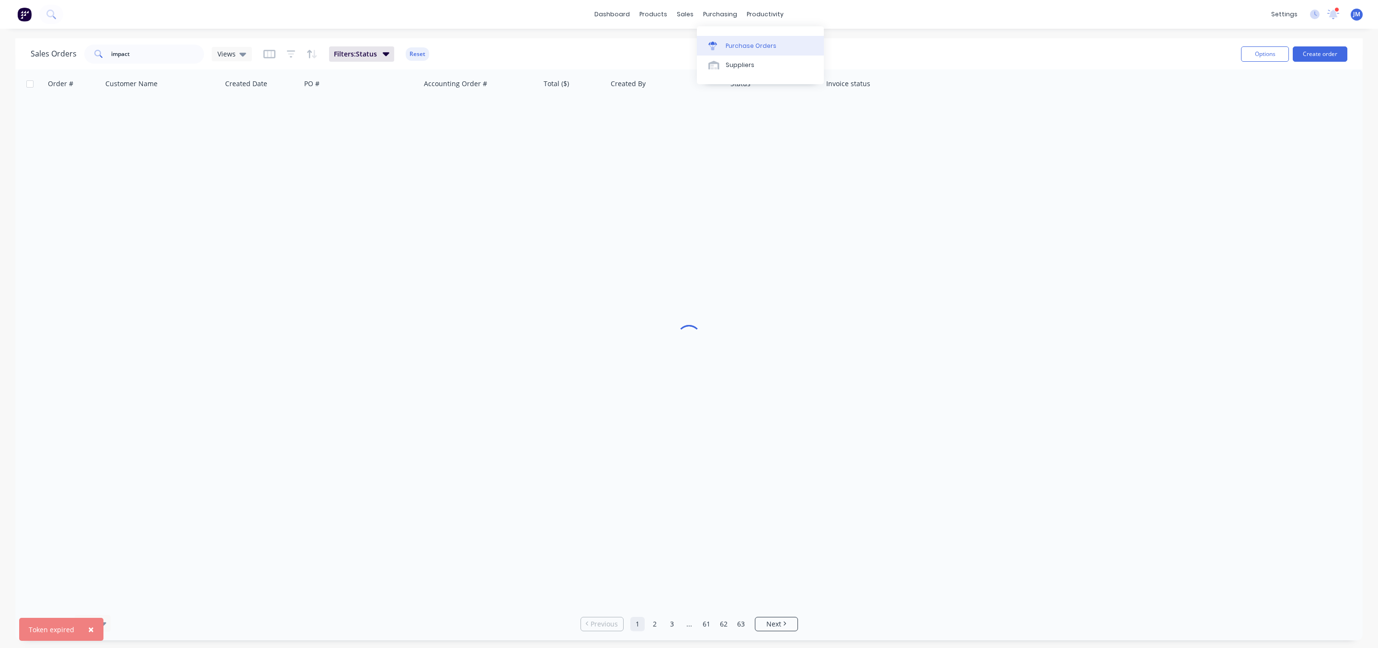
click at [737, 49] on div "Purchase Orders" at bounding box center [750, 46] width 51 height 9
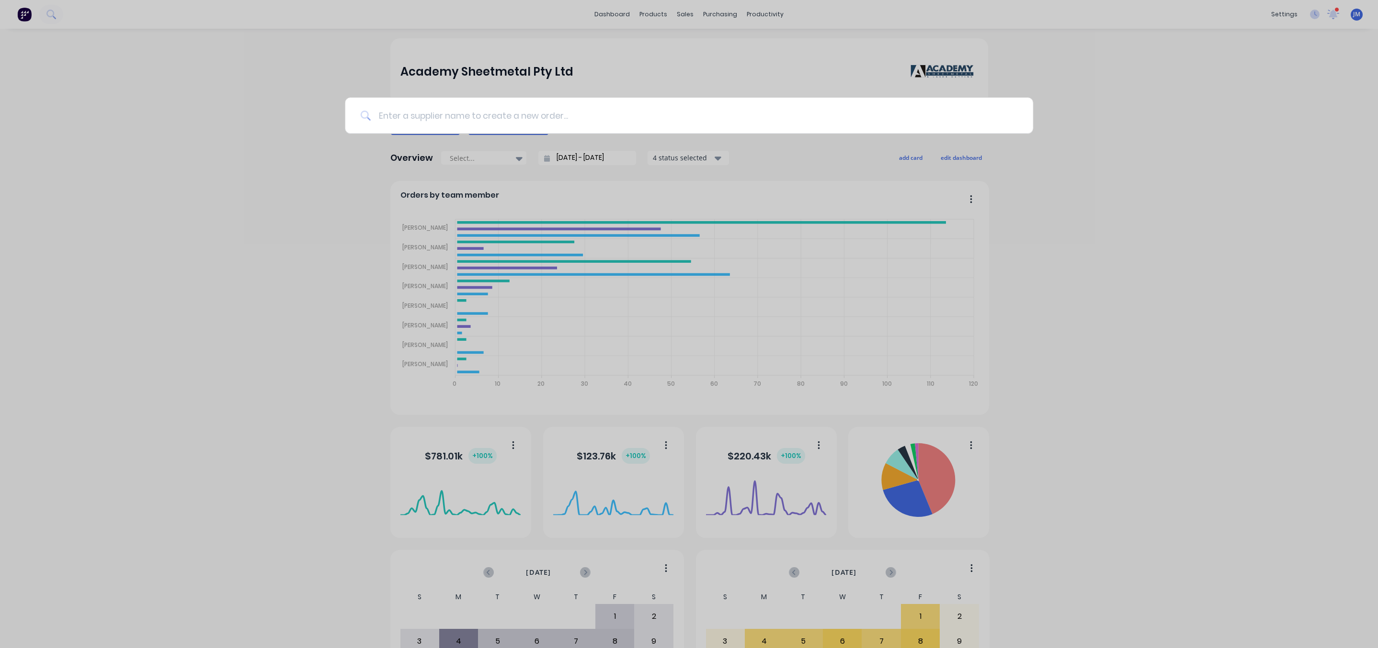
click at [489, 125] on input at bounding box center [694, 116] width 647 height 36
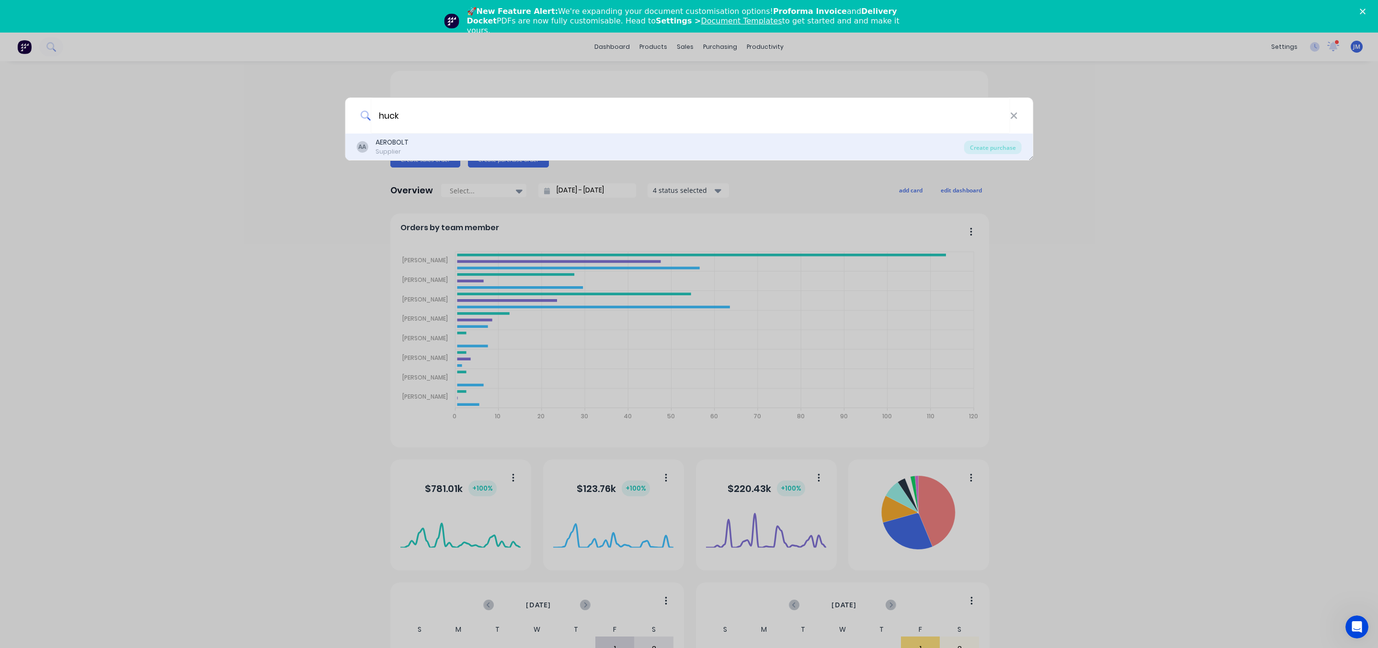
type input "huck"
click at [454, 143] on div "AA AEROBOLT Supplier" at bounding box center [660, 146] width 608 height 19
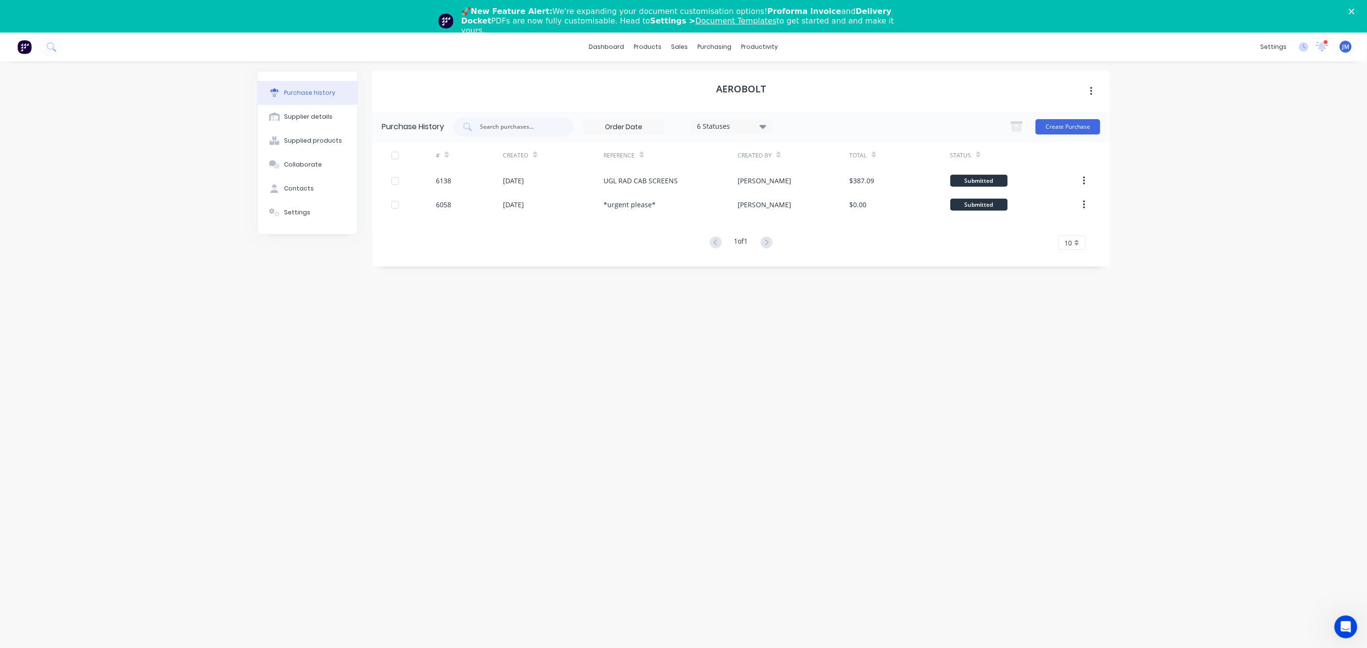
click at [1085, 114] on div "Purchase History 6 Statuses 6 Statuses Create Purchase" at bounding box center [740, 127] width 737 height 31
click at [1064, 124] on button "Create Purchase" at bounding box center [1067, 126] width 65 height 15
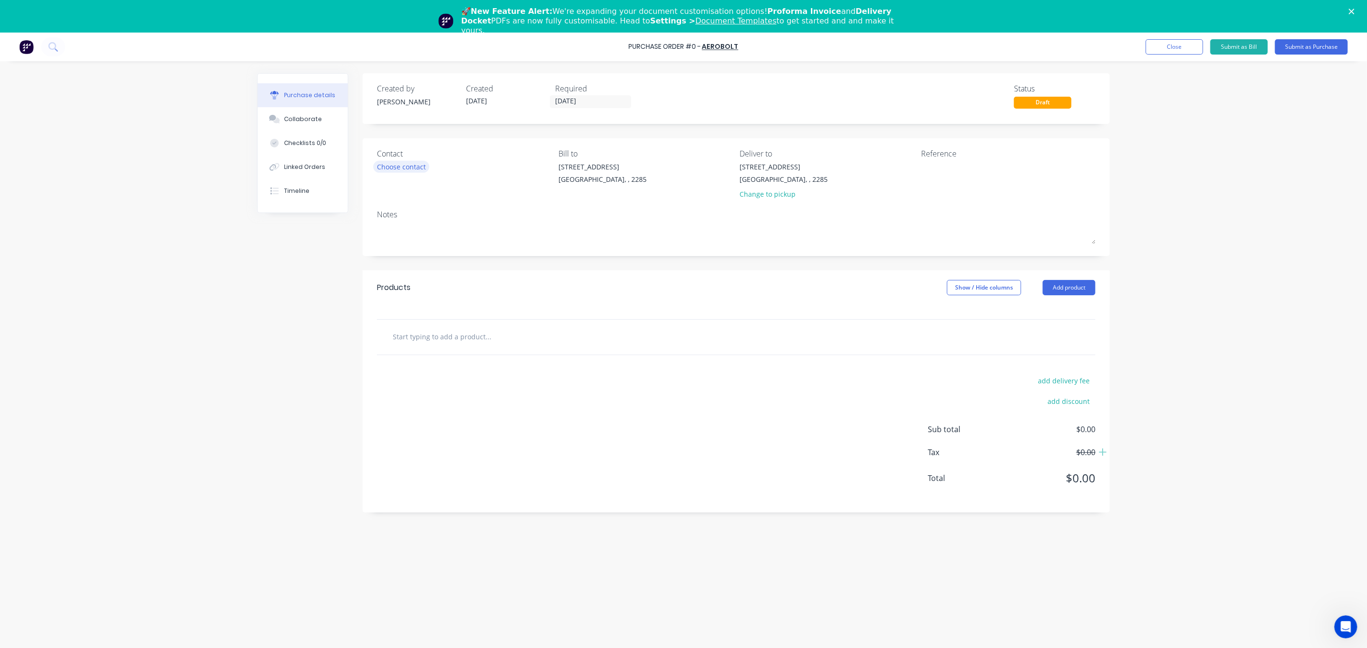
click at [389, 171] on div "Choose contact" at bounding box center [401, 167] width 49 height 10
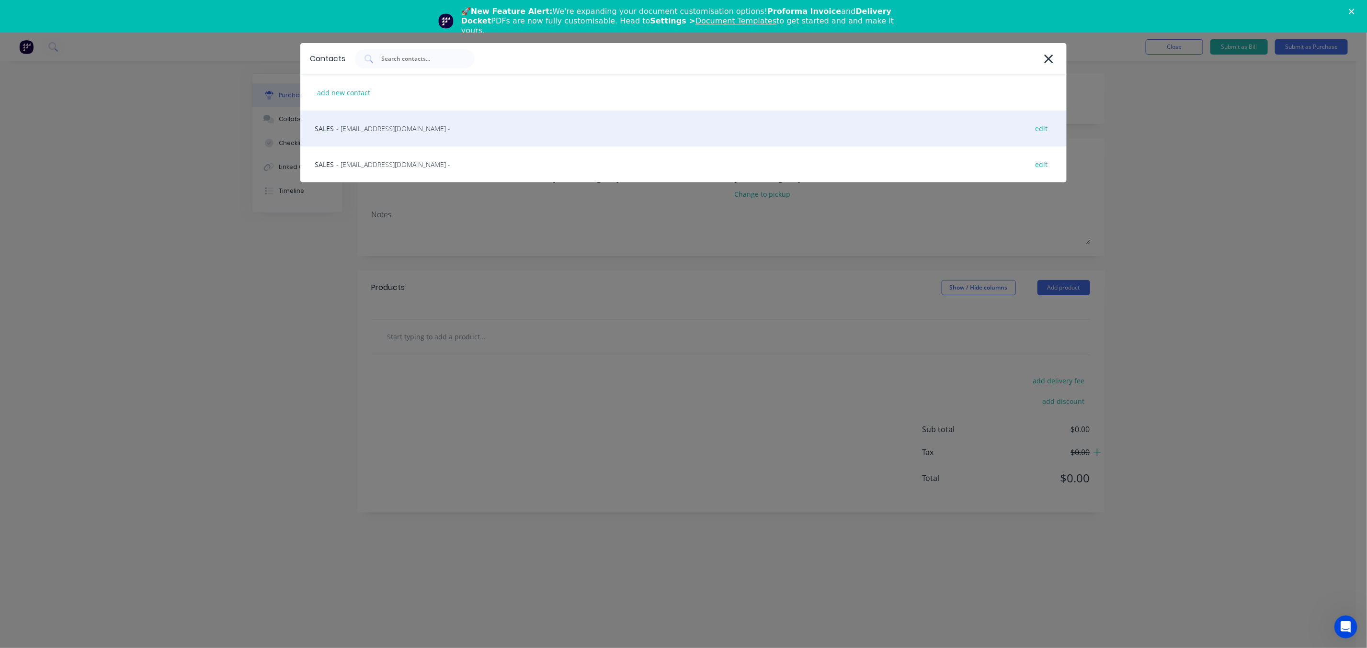
click at [401, 121] on div "SALES - [EMAIL_ADDRESS][DOMAIN_NAME] - edit" at bounding box center [683, 129] width 766 height 36
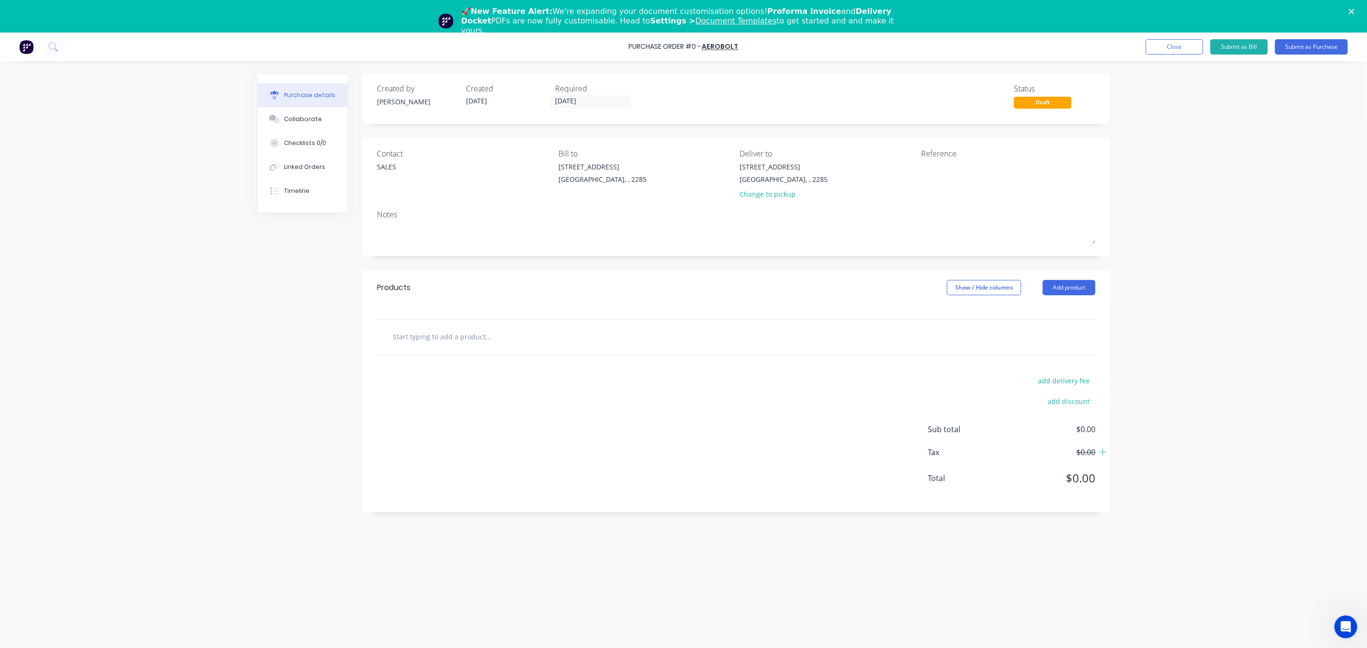
click at [911, 170] on div "[STREET_ADDRESS] [GEOGRAPHIC_DATA], , 2285 Change to pickup" at bounding box center [827, 183] width 174 height 42
click at [939, 165] on textarea at bounding box center [981, 173] width 120 height 22
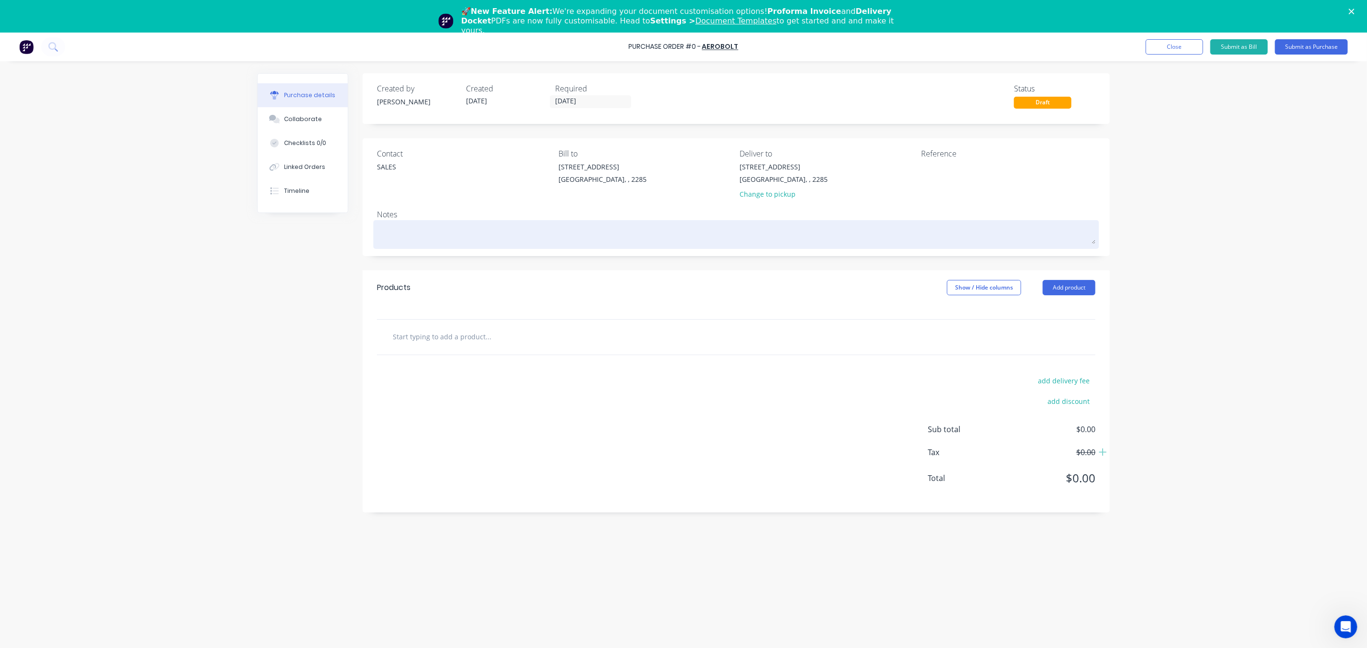
click at [422, 237] on textarea at bounding box center [736, 234] width 718 height 22
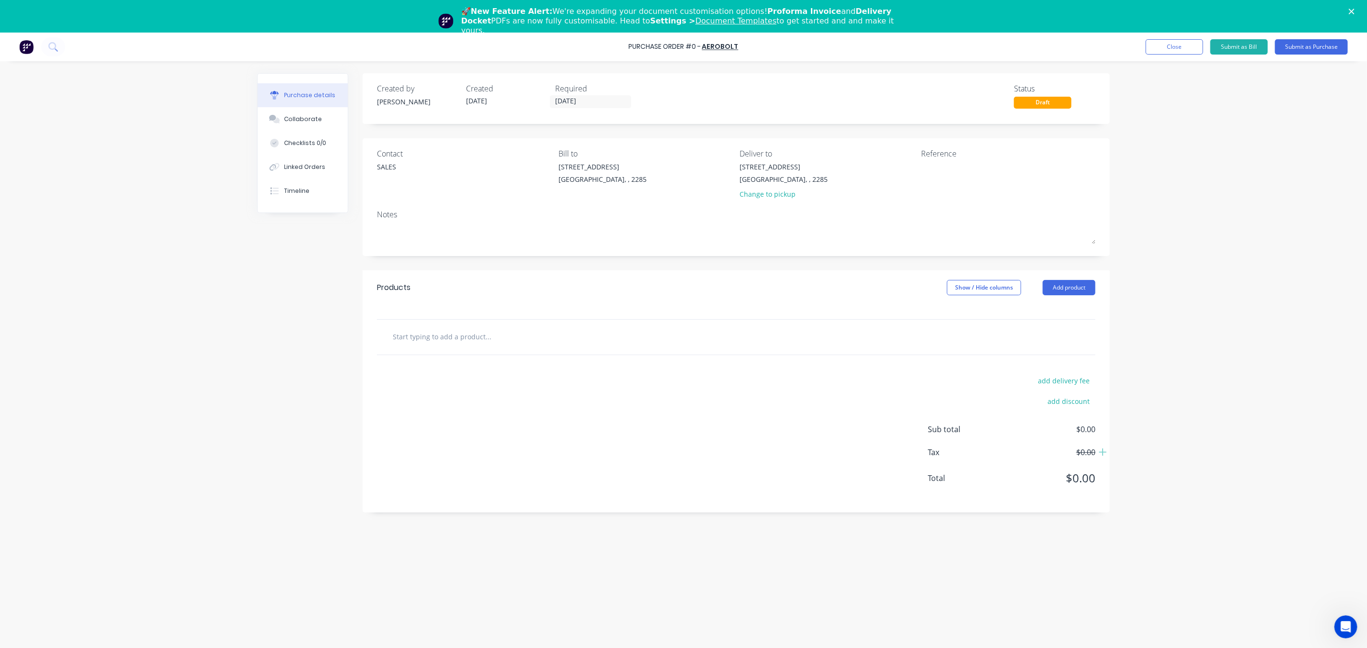
drag, startPoint x: 592, startPoint y: 327, endPoint x: 577, endPoint y: 324, distance: 15.1
click at [592, 327] on div at bounding box center [736, 337] width 718 height 35
drag, startPoint x: 424, startPoint y: 295, endPoint x: 558, endPoint y: 329, distance: 138.3
click at [422, 298] on div "Products Show / Hide columns Add product" at bounding box center [735, 288] width 747 height 34
click at [1084, 293] on button "Add product" at bounding box center [1068, 287] width 53 height 15
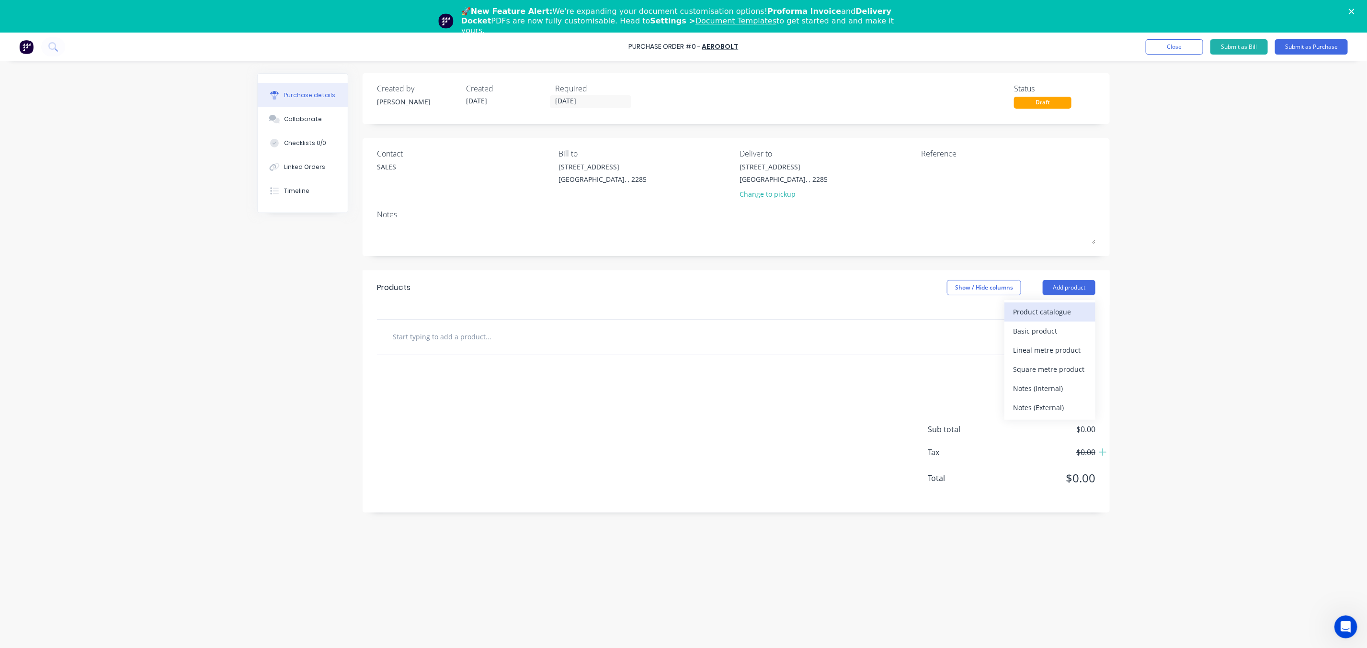
click at [1037, 312] on div "Product catalogue" at bounding box center [1050, 312] width 74 height 14
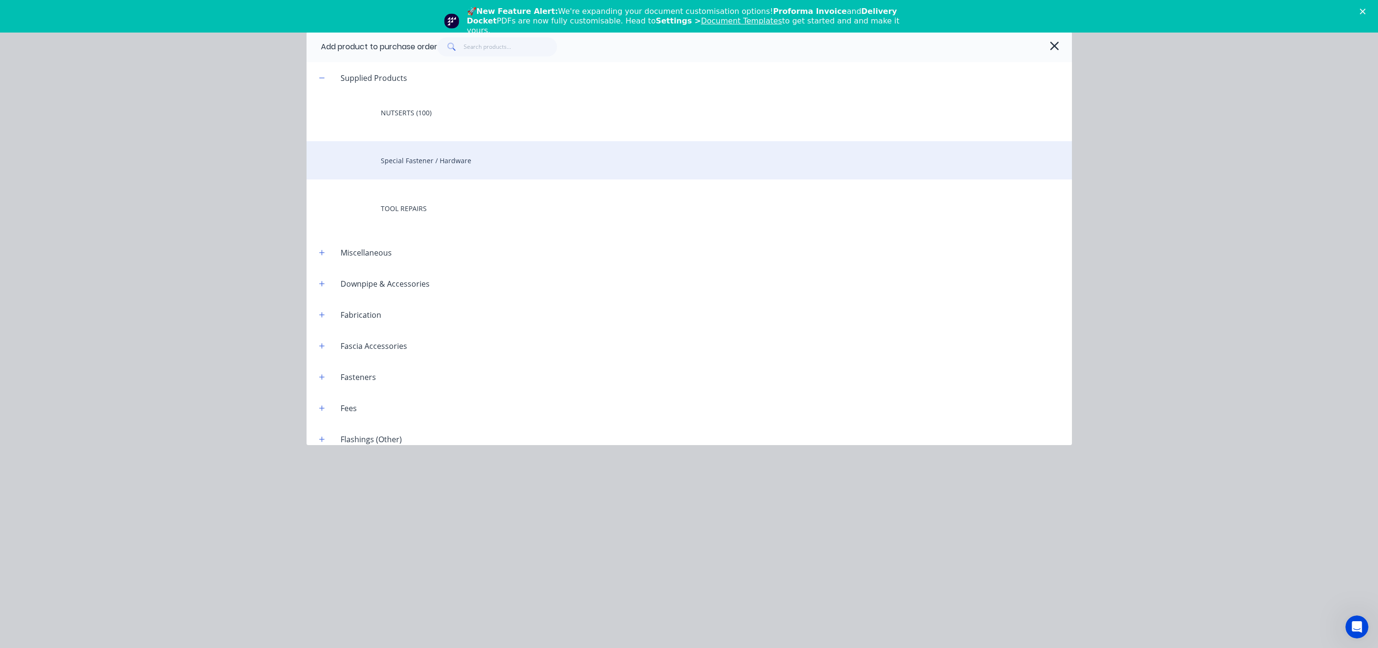
click at [437, 158] on div "Special Fastener / Hardware" at bounding box center [688, 160] width 765 height 38
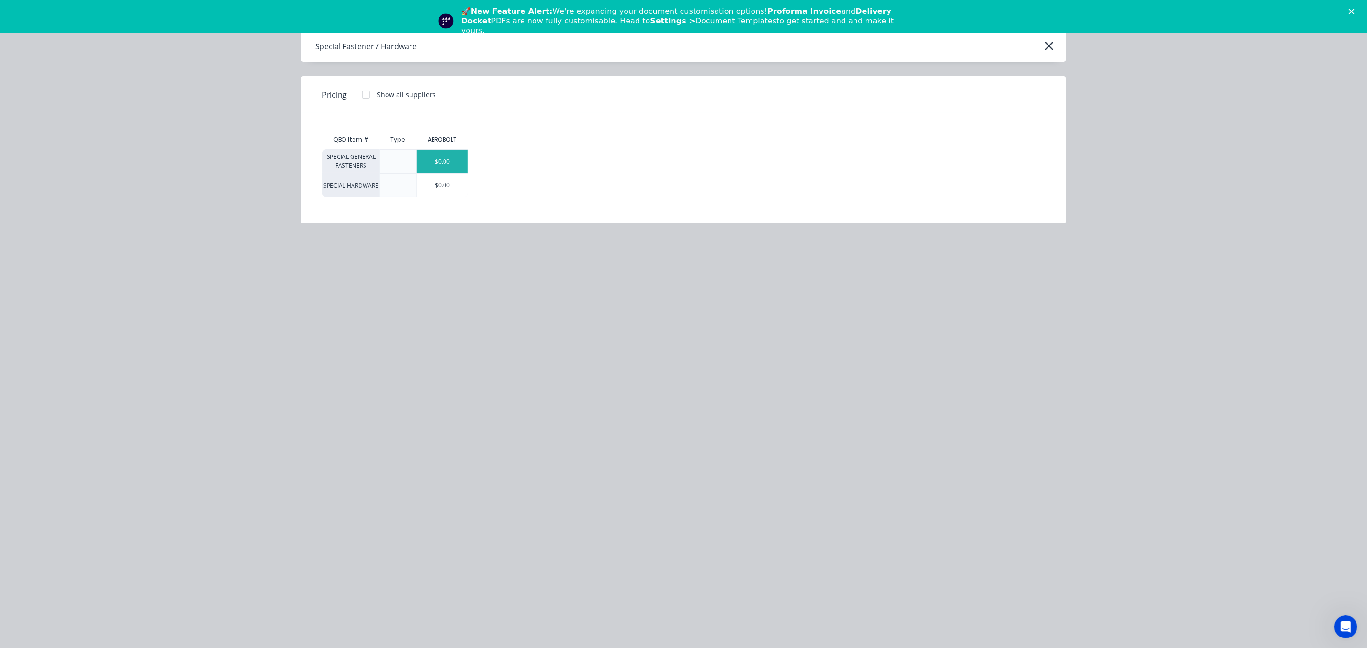
click at [449, 158] on div "$0.00" at bounding box center [442, 161] width 51 height 23
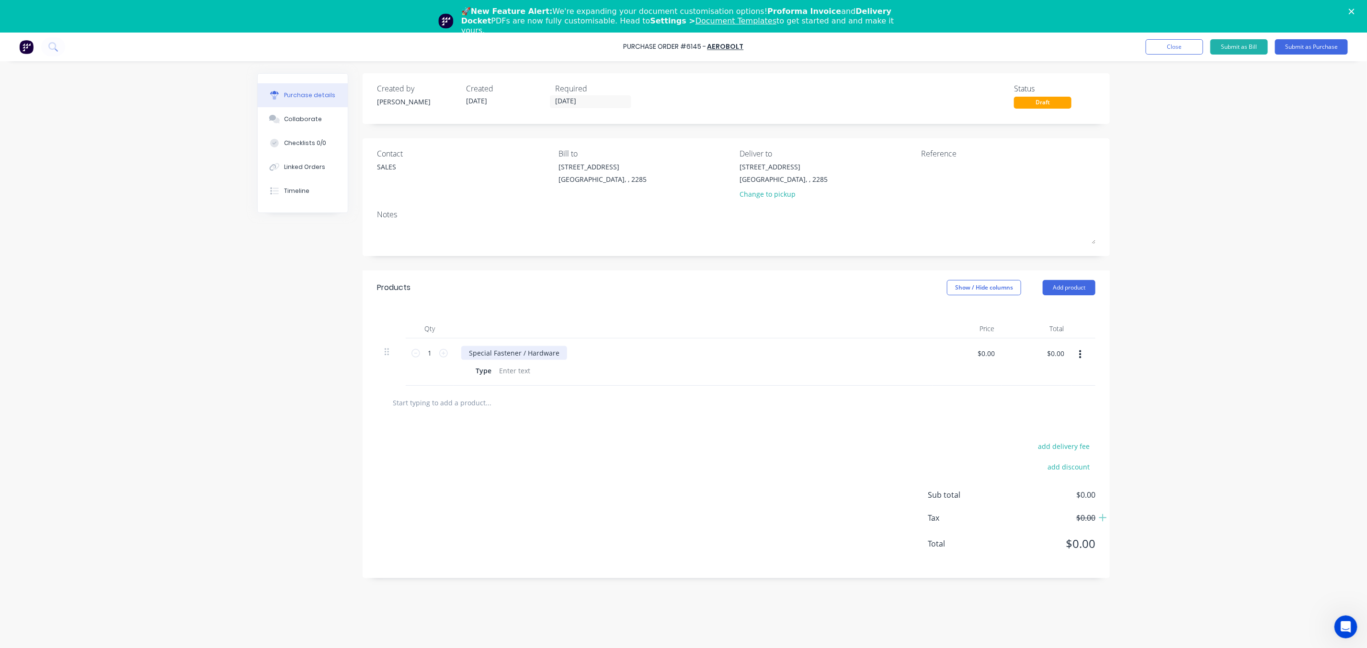
drag, startPoint x: 506, startPoint y: 350, endPoint x: 566, endPoint y: 347, distance: 59.9
click at [507, 350] on div "Special Fastener / Hardware" at bounding box center [514, 353] width 106 height 14
drag, startPoint x: 559, startPoint y: 355, endPoint x: 418, endPoint y: 359, distance: 141.3
click at [418, 359] on div "1 1 Special Fastener / Hardware Type $0.00 $0.00 $0.00 $0.00" at bounding box center [736, 362] width 718 height 47
paste div
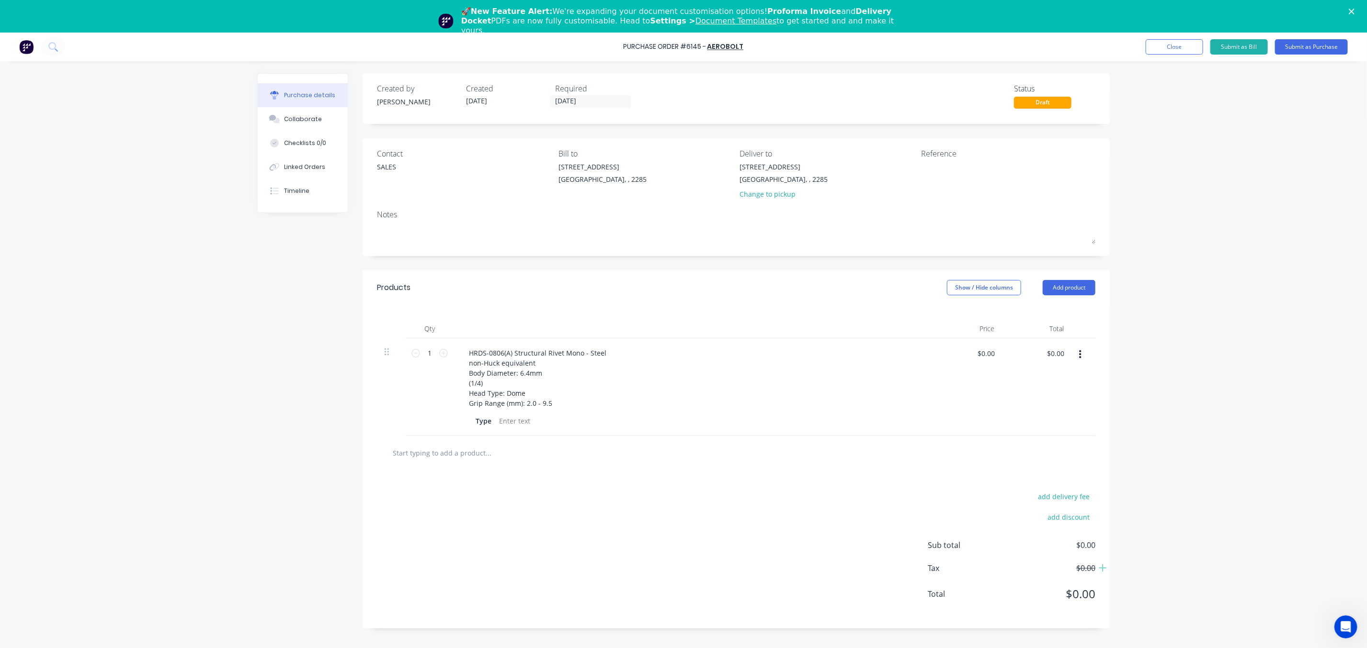
click at [562, 450] on input "text" at bounding box center [488, 453] width 192 height 19
click at [524, 415] on div at bounding box center [514, 421] width 39 height 14
drag, startPoint x: 668, startPoint y: 451, endPoint x: 753, endPoint y: 411, distance: 93.2
click at [674, 448] on div at bounding box center [736, 453] width 703 height 19
drag, startPoint x: 426, startPoint y: 349, endPoint x: 463, endPoint y: 345, distance: 37.1
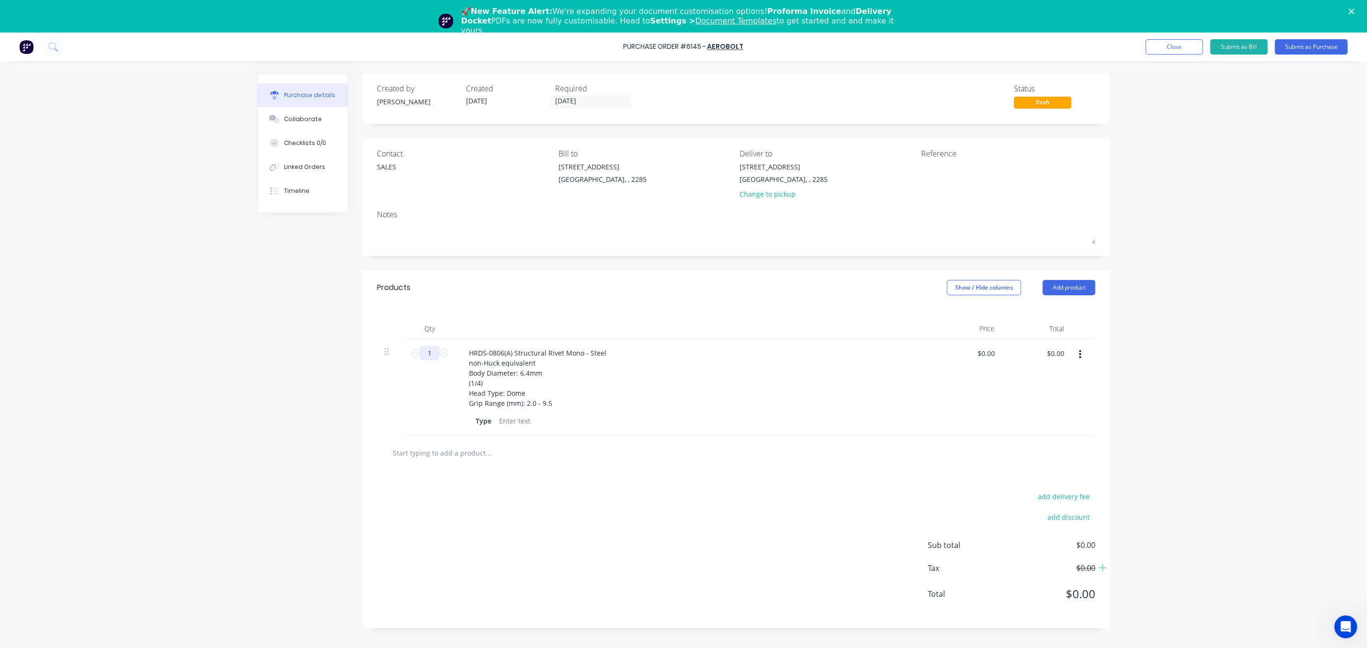
click at [441, 349] on div "1 1" at bounding box center [429, 353] width 33 height 14
type input "1000"
type input "$0.26"
type input "$260.00"
click at [901, 463] on div at bounding box center [736, 453] width 703 height 19
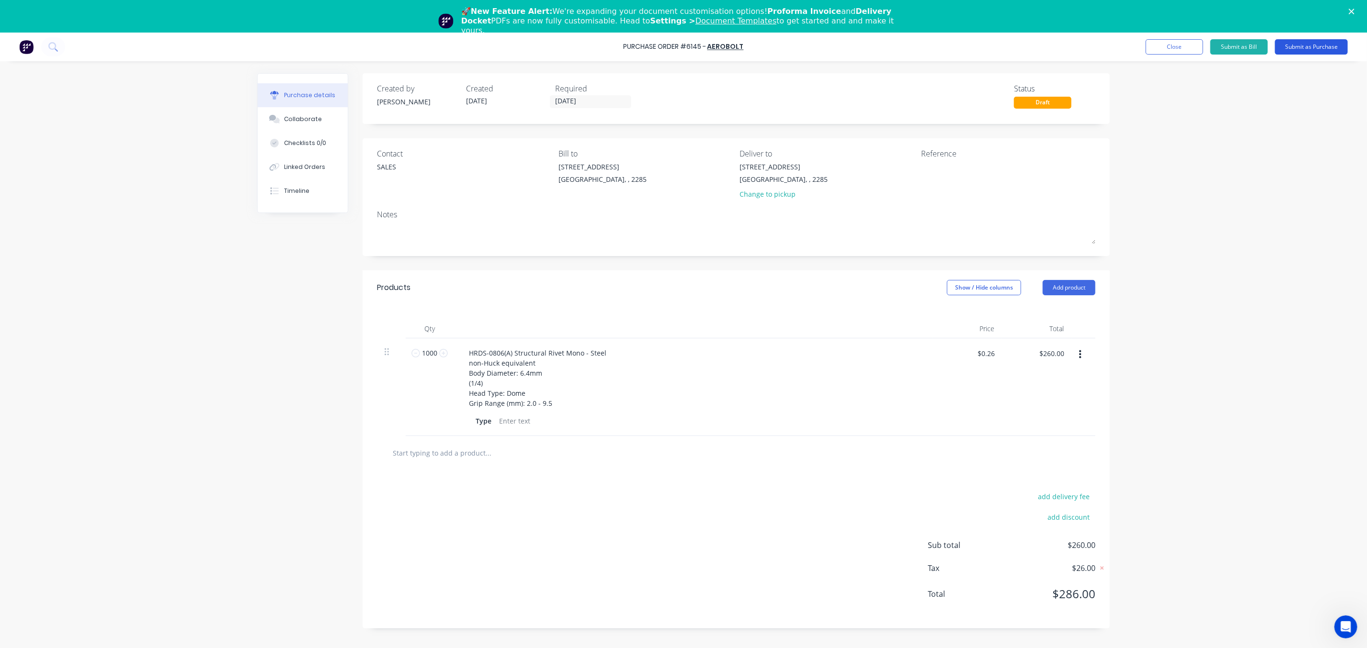
click at [1322, 47] on button "Submit as Purchase" at bounding box center [1311, 46] width 73 height 15
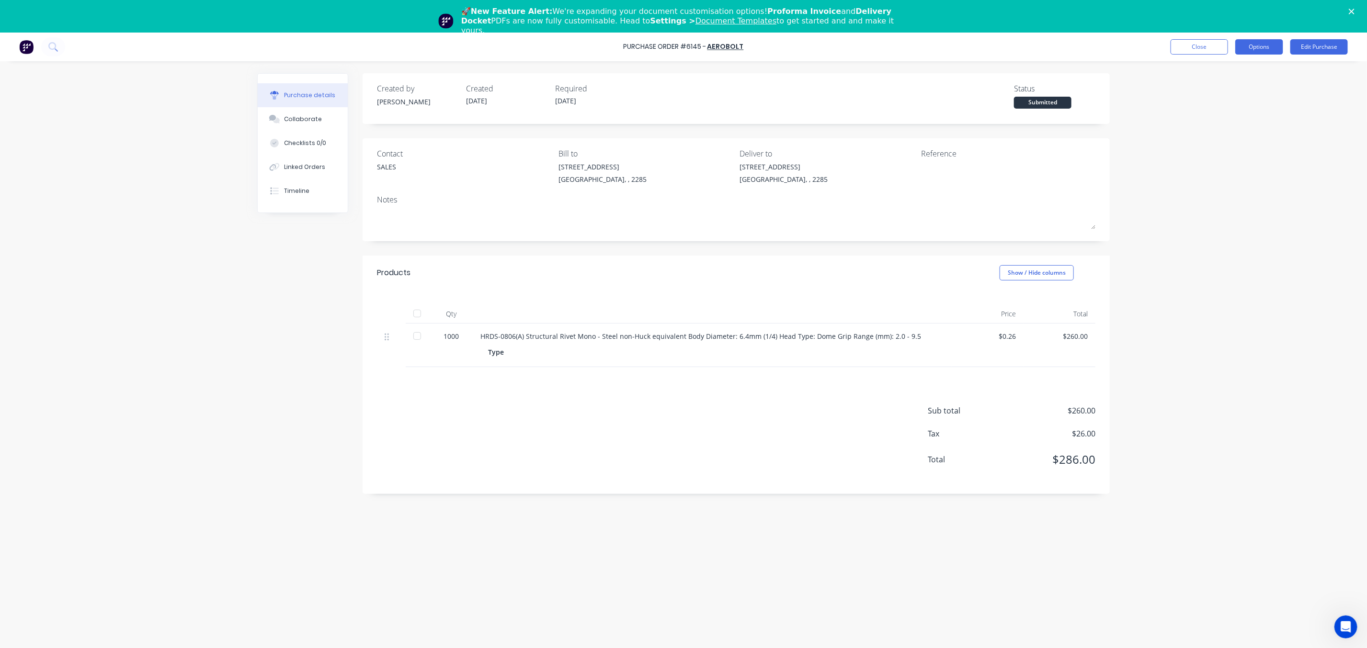
click at [1249, 40] on button "Options" at bounding box center [1259, 46] width 48 height 15
click at [1237, 71] on div "Print / Email" at bounding box center [1237, 71] width 74 height 14
click at [1236, 111] on div "Without pricing" at bounding box center [1237, 109] width 74 height 14
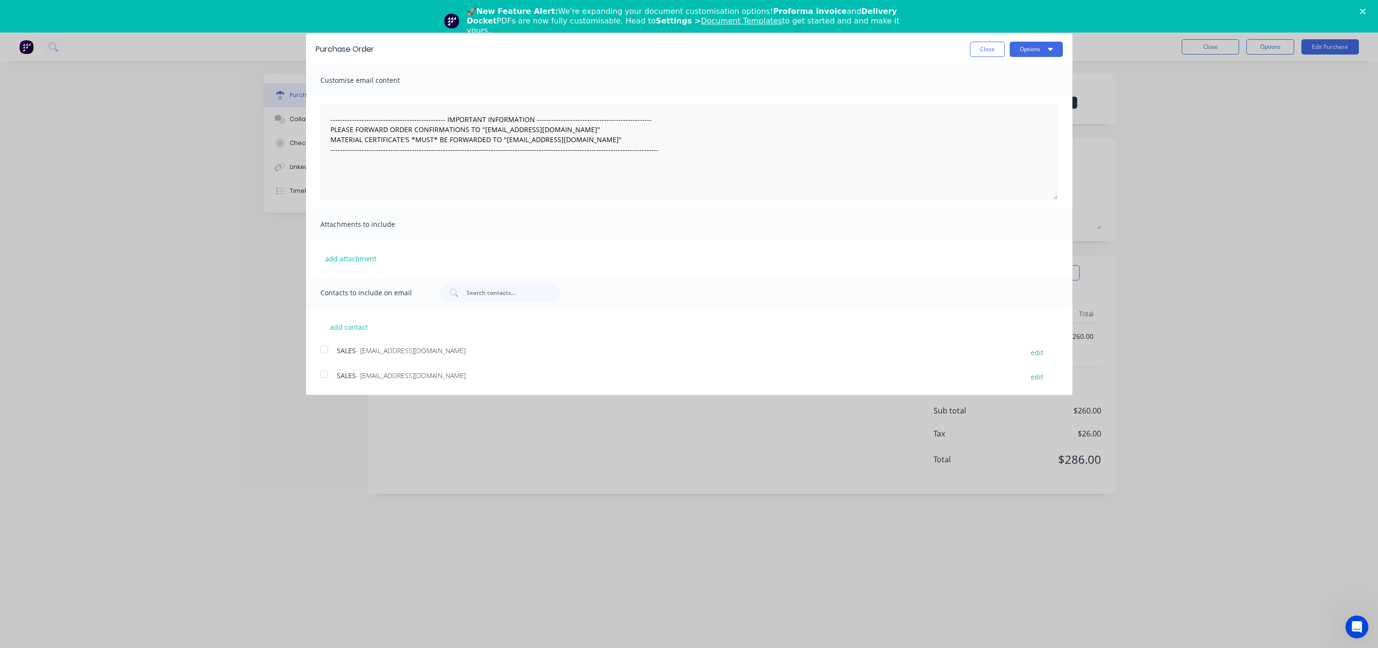
click at [328, 355] on div at bounding box center [324, 349] width 19 height 19
click at [1026, 49] on button "Options" at bounding box center [1035, 49] width 53 height 15
click at [1052, 102] on div "Print Email" at bounding box center [1017, 83] width 91 height 43
click at [983, 55] on button "Close" at bounding box center [987, 49] width 35 height 15
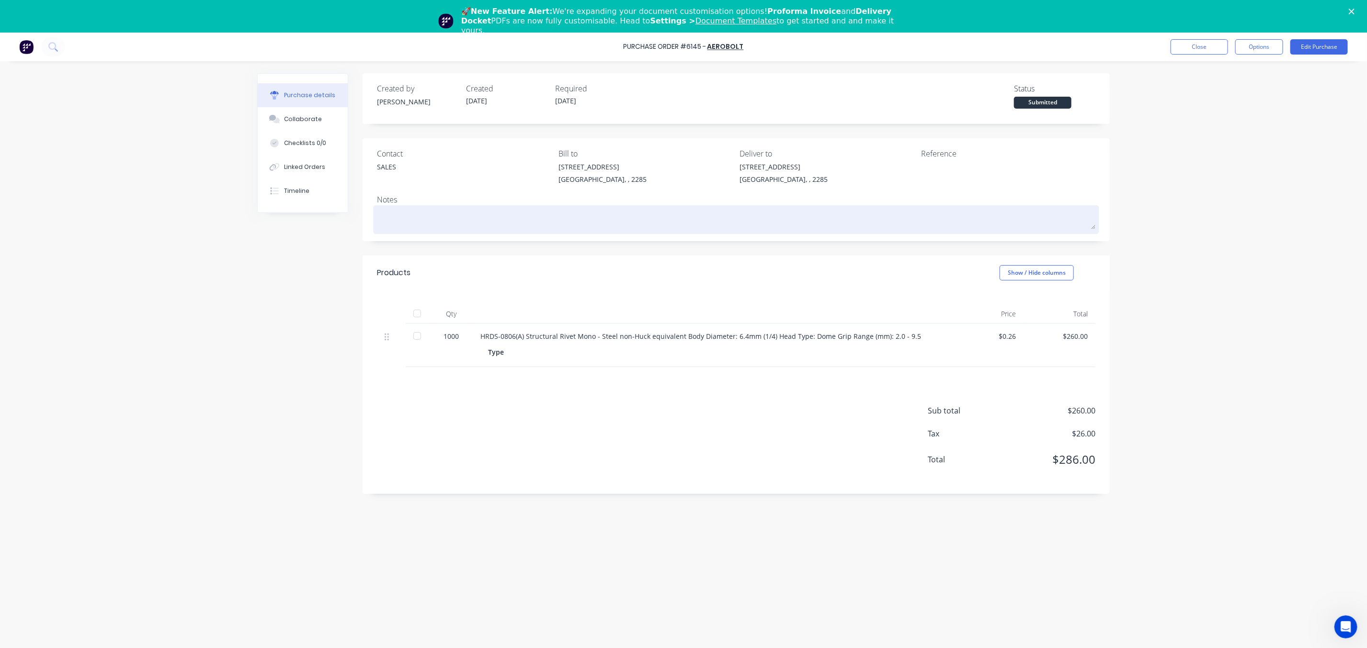
drag, startPoint x: 496, startPoint y: 205, endPoint x: 453, endPoint y: 215, distance: 44.3
click at [492, 202] on div "Notes" at bounding box center [736, 199] width 718 height 11
click at [442, 228] on textarea at bounding box center [736, 219] width 718 height 22
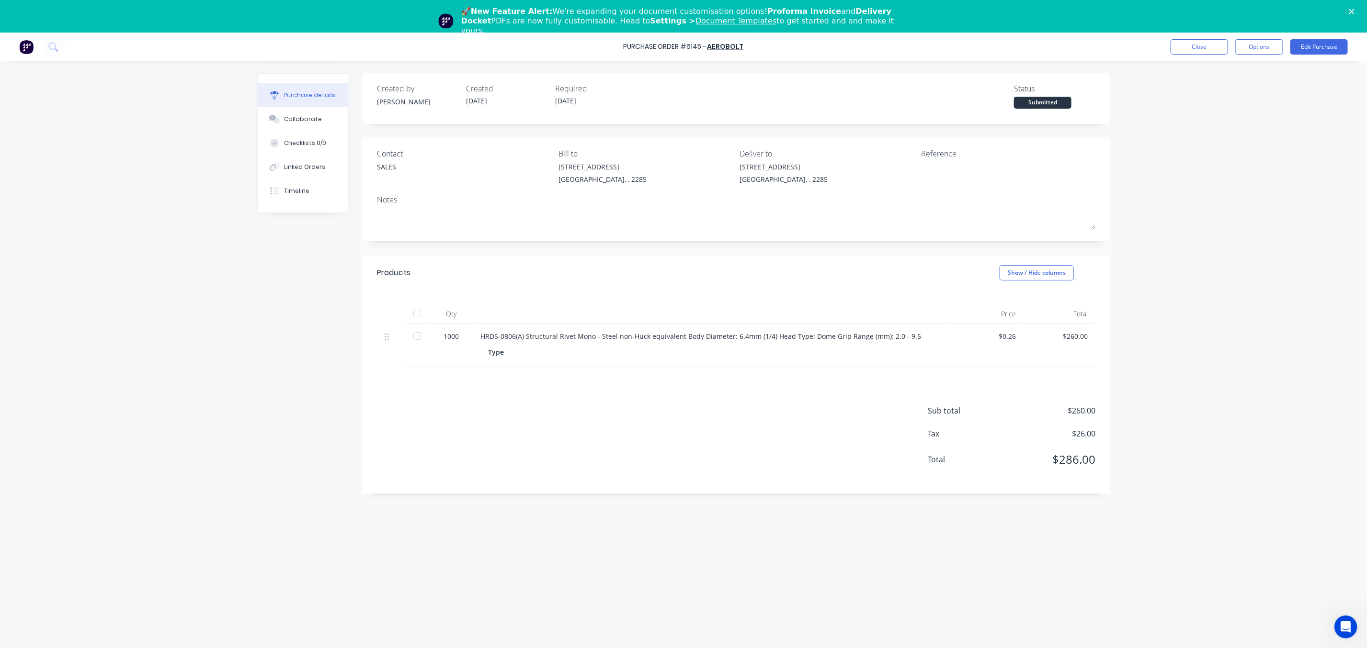
paste textarea "ASHE22432-155"
type textarea "x"
type textarea "ASHE22432-155"
type textarea "x"
type textarea "ASHE22432-155"
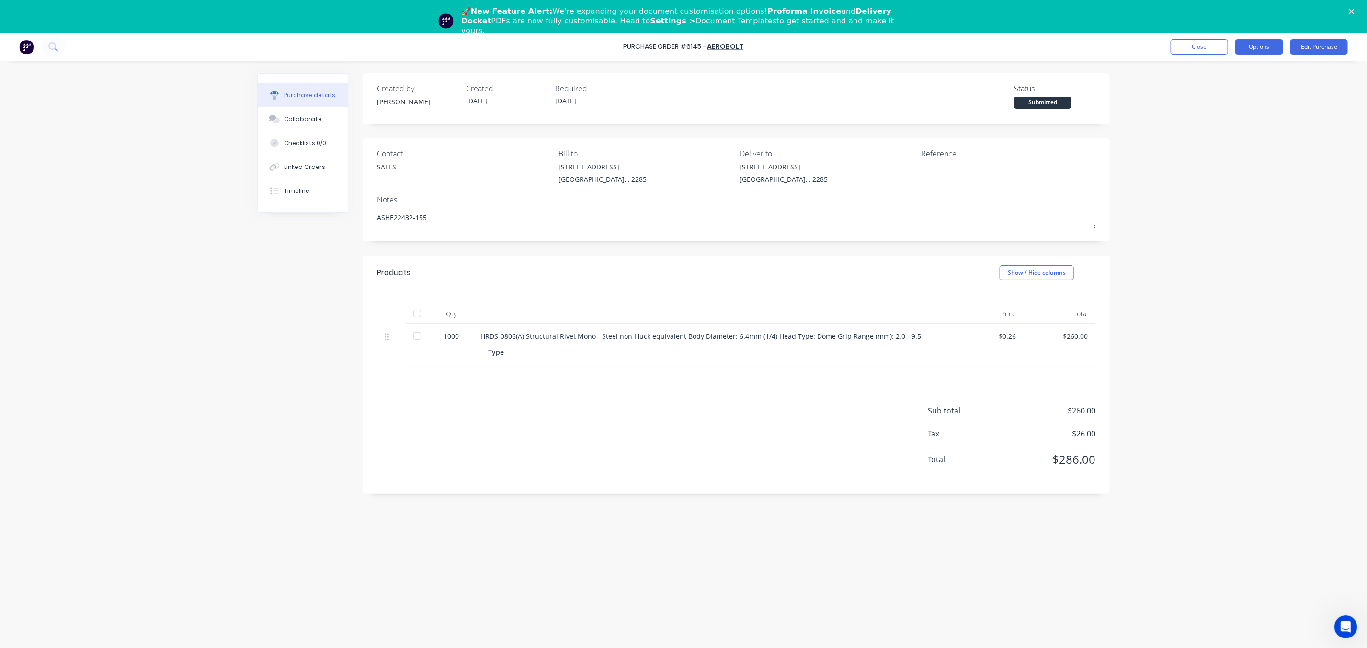
click at [1252, 45] on button "Options" at bounding box center [1259, 46] width 48 height 15
click at [1248, 72] on div "Print / Email" at bounding box center [1237, 71] width 74 height 14
click at [1237, 102] on button "Without pricing" at bounding box center [1237, 109] width 91 height 19
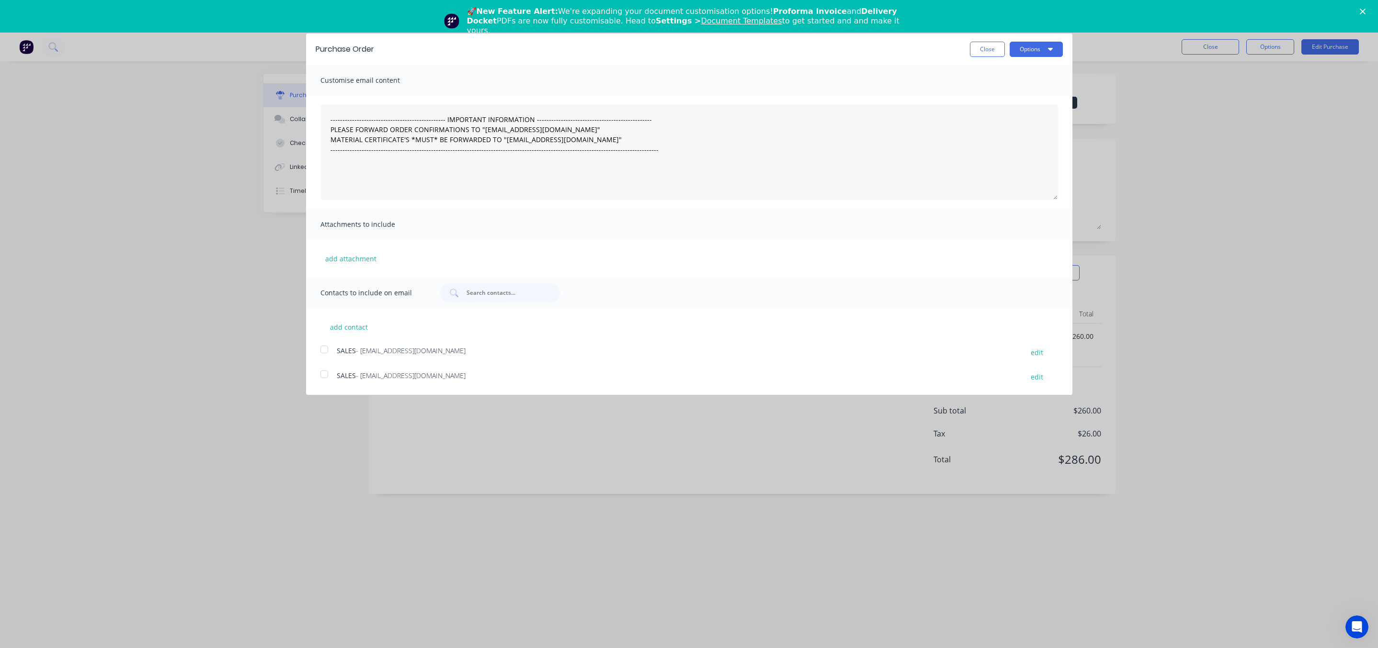
click at [325, 353] on div at bounding box center [324, 349] width 19 height 19
drag, startPoint x: 1017, startPoint y: 53, endPoint x: 1019, endPoint y: 59, distance: 5.9
click at [1017, 54] on button "Options" at bounding box center [1035, 49] width 53 height 15
click at [1021, 92] on div "Email" at bounding box center [1017, 93] width 74 height 14
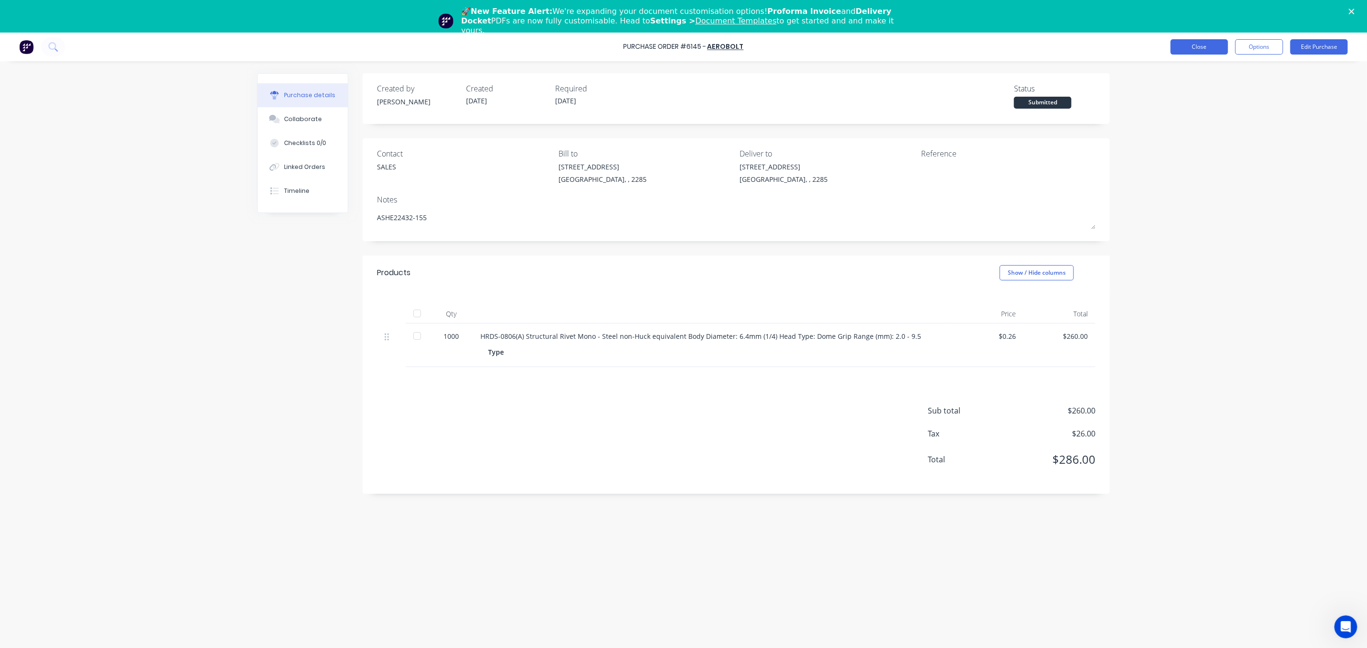
click at [1210, 51] on button "Close" at bounding box center [1198, 46] width 57 height 15
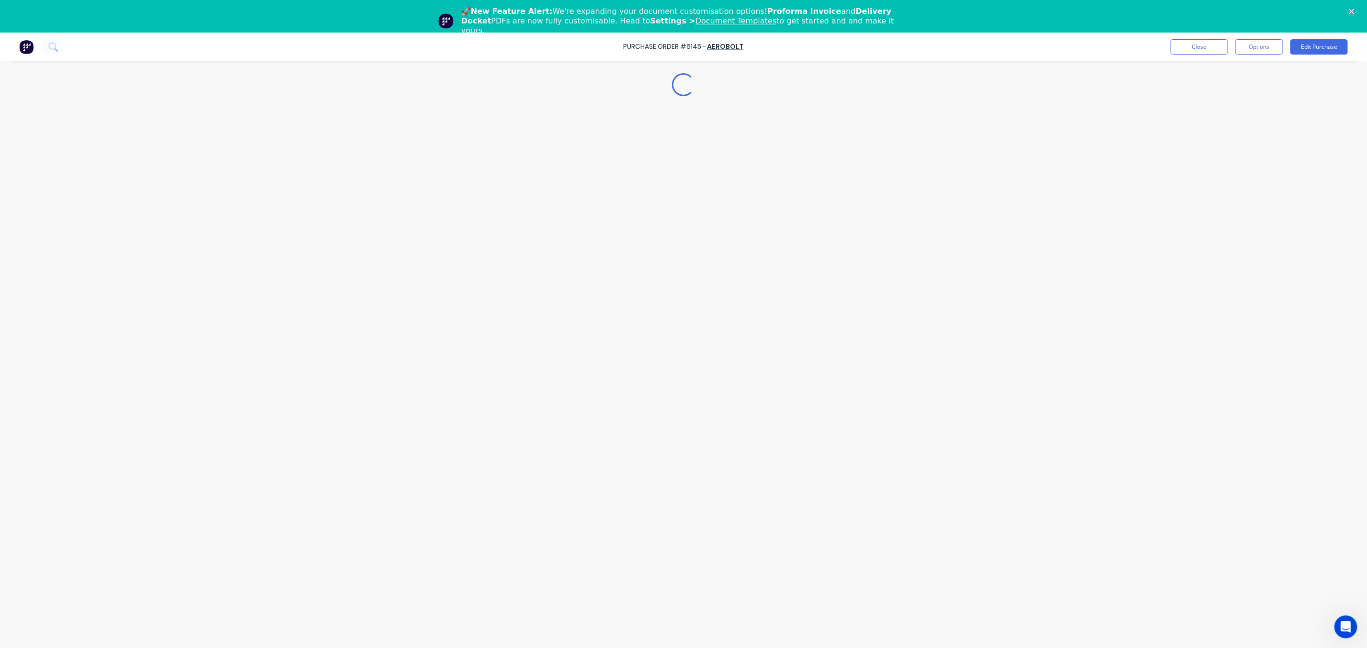
type textarea "x"
